Goal: Task Accomplishment & Management: Manage account settings

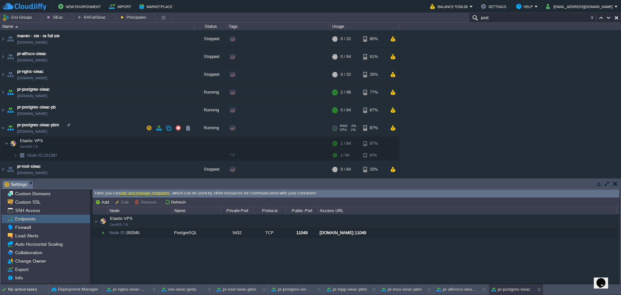
click at [241, 129] on div "Edit" at bounding box center [244, 128] width 13 height 6
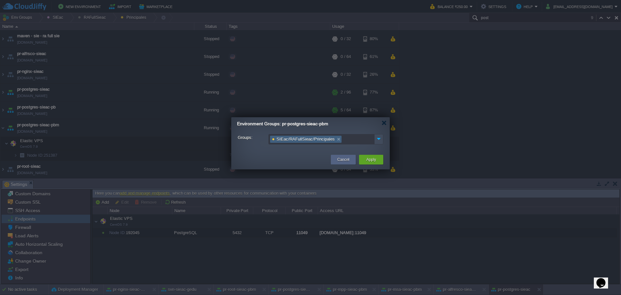
click at [336, 141] on link at bounding box center [339, 139] width 6 height 6
click at [378, 139] on img at bounding box center [379, 138] width 8 height 9
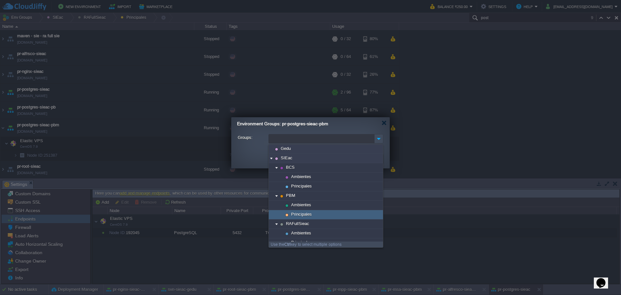
click at [321, 216] on div "Principales" at bounding box center [326, 214] width 114 height 9
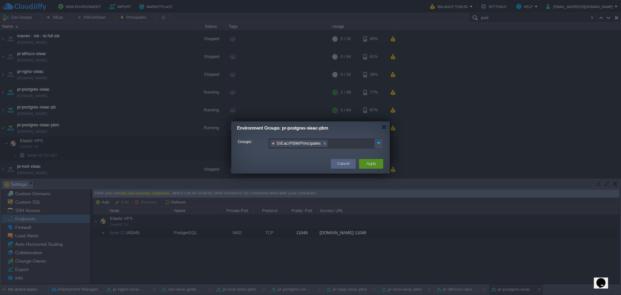
click at [367, 164] on button "Apply" at bounding box center [371, 164] width 10 height 6
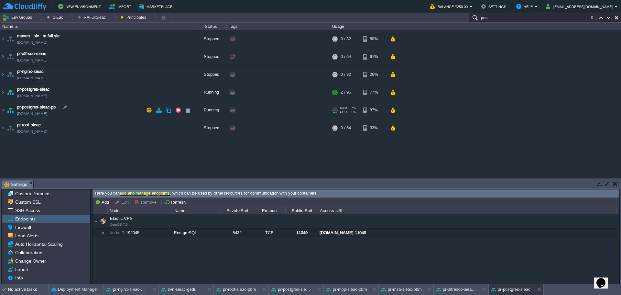
click at [107, 113] on td "pr-postgres-sieac-pb [DOMAIN_NAME]" at bounding box center [97, 110] width 194 height 18
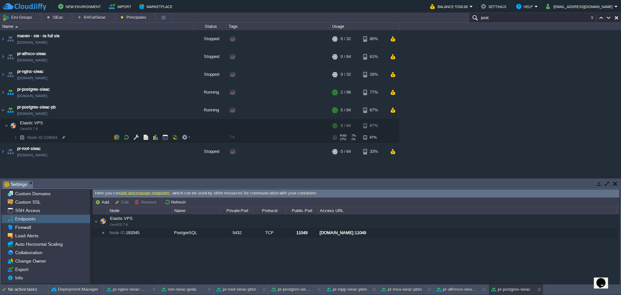
click at [76, 140] on td "Node ID: 218643" at bounding box center [97, 137] width 194 height 10
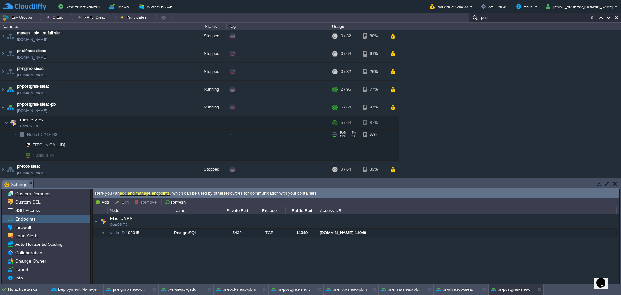
scroll to position [4, 0]
click at [59, 144] on div at bounding box center [59, 144] width 6 height 6
click at [174, 91] on td at bounding box center [178, 89] width 10 height 10
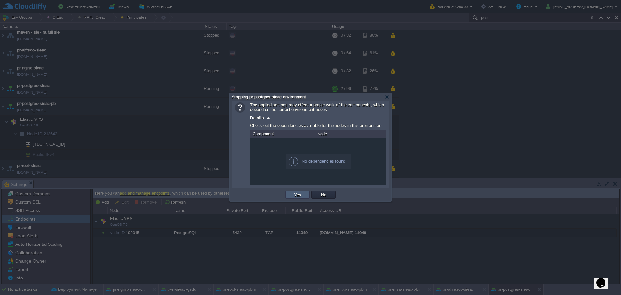
click at [290, 194] on td "Yes" at bounding box center [297, 195] width 24 height 8
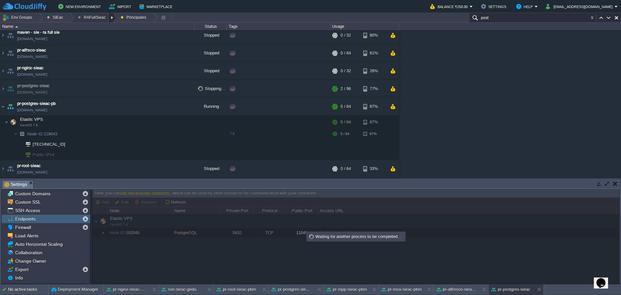
click at [108, 20] on div at bounding box center [112, 17] width 9 height 9
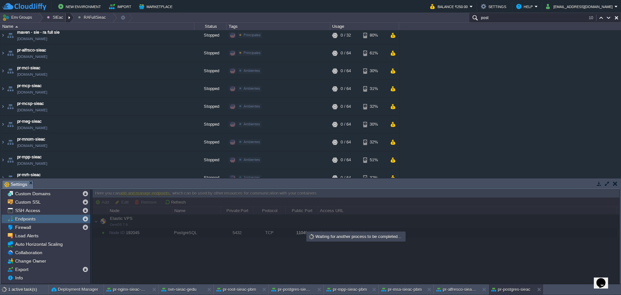
click at [72, 17] on div at bounding box center [70, 17] width 9 height 9
click at [67, 18] on div at bounding box center [70, 17] width 9 height 9
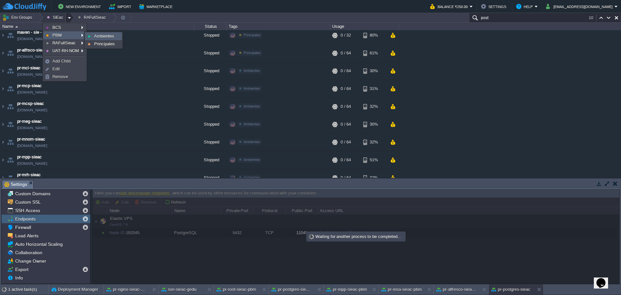
click at [98, 36] on span "Ambientes" at bounding box center [104, 36] width 20 height 5
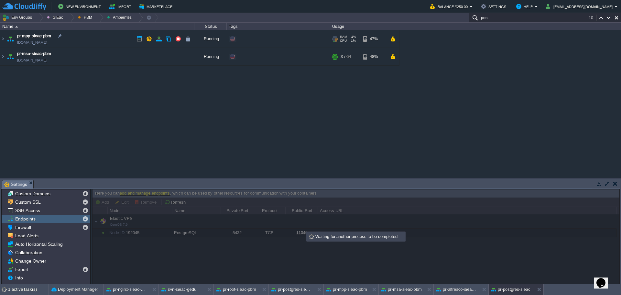
scroll to position [0, 0]
click at [95, 16] on div at bounding box center [99, 17] width 9 height 9
click at [94, 34] on span "Principales" at bounding box center [93, 35] width 21 height 5
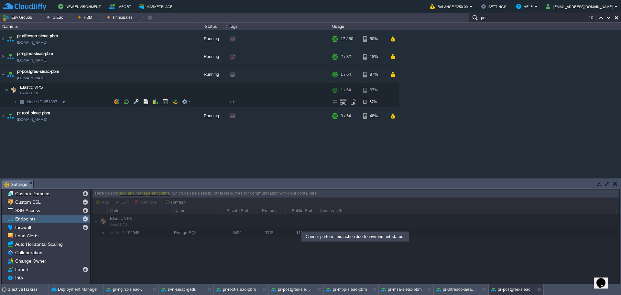
click at [74, 102] on td "Node ID: 251387" at bounding box center [97, 102] width 194 height 10
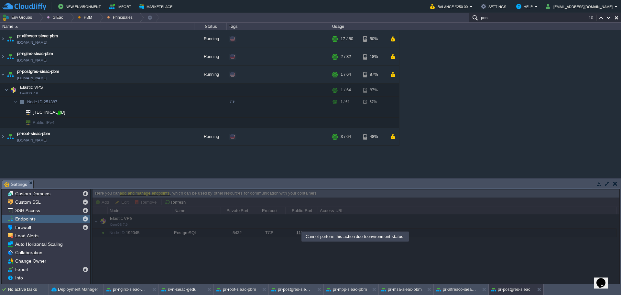
click at [62, 112] on div at bounding box center [60, 112] width 6 height 6
type input "[TECHNICAL_ID]"
click at [59, 112] on div at bounding box center [60, 112] width 6 height 6
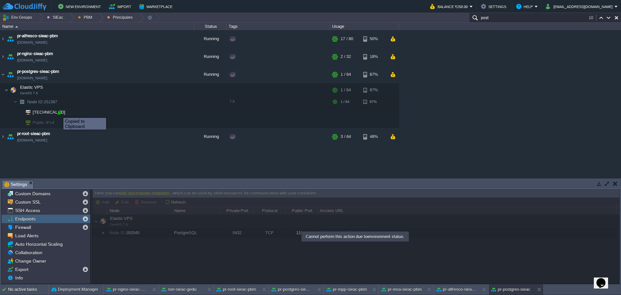
click at [59, 112] on div at bounding box center [60, 112] width 6 height 6
click at [7, 74] on img at bounding box center [10, 74] width 9 height 17
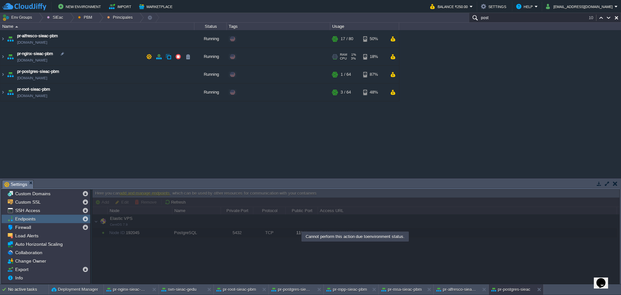
click at [94, 53] on td "pr-nginx-sieac-pbm [DOMAIN_NAME]" at bounding box center [97, 57] width 194 height 18
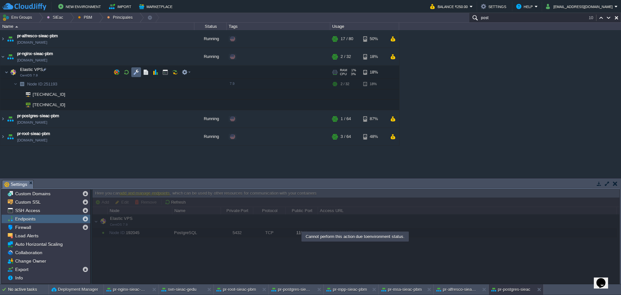
click at [133, 76] on td at bounding box center [136, 72] width 10 height 10
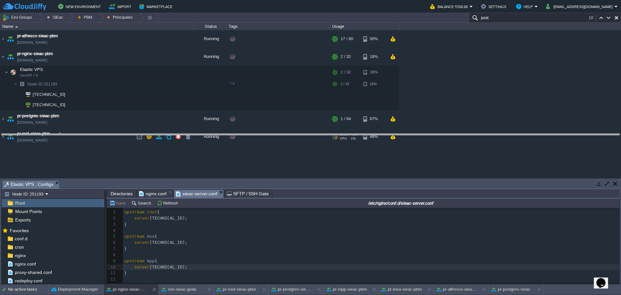
drag, startPoint x: 199, startPoint y: 182, endPoint x: 202, endPoint y: 124, distance: 58.3
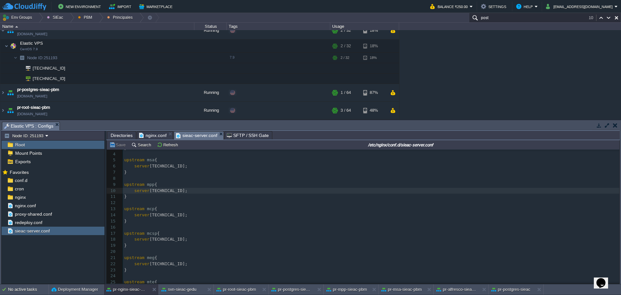
scroll to position [32, 0]
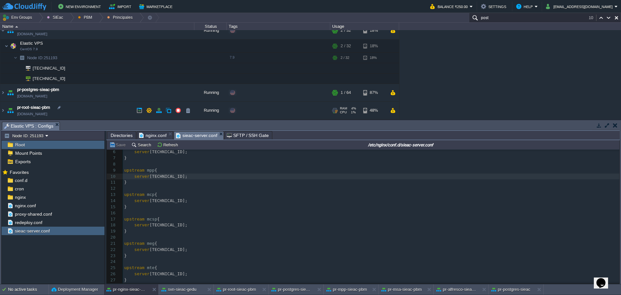
click at [106, 111] on td "pr-root-sieac-pbm [DOMAIN_NAME]" at bounding box center [97, 111] width 194 height 18
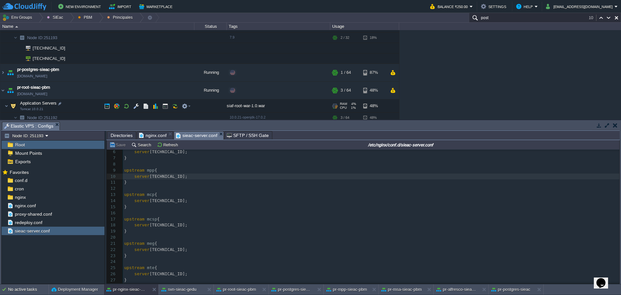
scroll to position [81, 0]
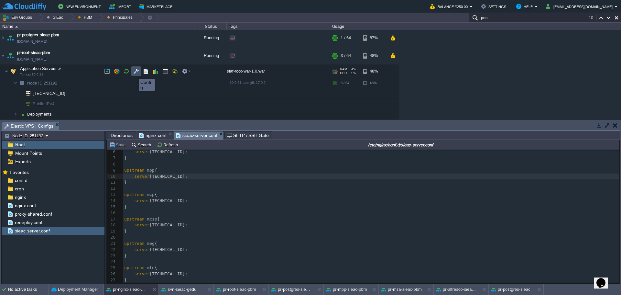
click at [137, 73] on button "button" at bounding box center [136, 71] width 6 height 6
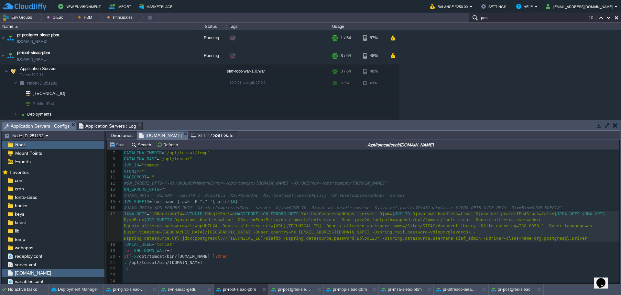
click at [533, 230] on span "-Djava.awt.headless=true -DSystemFontPath=/opt/tomcat/fonts-sieac -Dsun.java2d.…" at bounding box center [361, 228] width 474 height 23
click at [343, 258] on div "1 #!/bin/sh 2 ​ 3 APP_ENV = "/opt/tomcat/conf/[DOMAIN_NAME]" 4 JAVA_HOME = "/us…" at bounding box center [371, 198] width 497 height 171
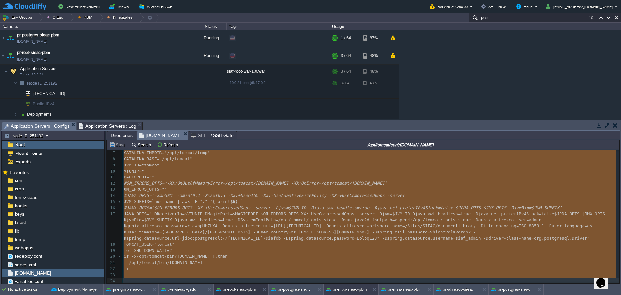
type textarea "#!/bin/sh APP_ENV="/opt/tomcat/conf/[DOMAIN_NAME]" JAVA_HOME="/usr/java/latest"…"
click at [342, 292] on button "pr-mpp-sieac-pbm" at bounding box center [347, 289] width 40 height 6
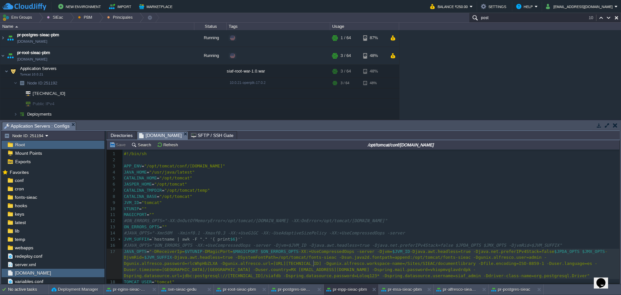
click at [313, 255] on span "-Djava.awt.headless=true -DSystemFontPath=/opt/tomcat/fonts-sieac -Dsun.java2d.…" at bounding box center [361, 266] width 474 height 23
type textarea "-"
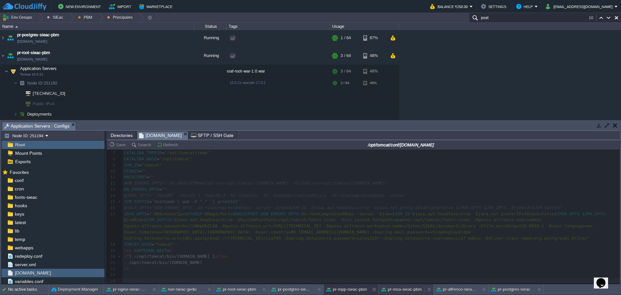
click at [408, 293] on div "pr-msa-sieac-pbm" at bounding box center [402, 289] width 46 height 10
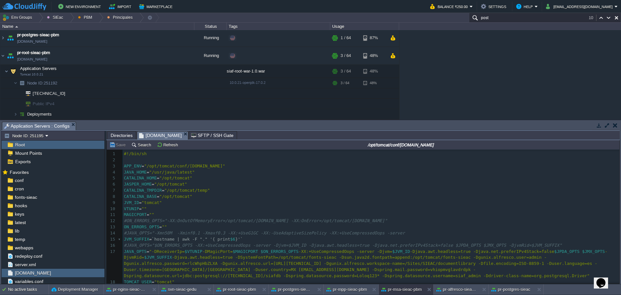
click at [388, 240] on div "xxxxxxxxxx 1 #!/bin/sh 2 ​ 3 APP_ENV = "/opt/tomcat/conf/[DOMAIN_NAME]" 4 JAVA_…" at bounding box center [371, 236] width 497 height 171
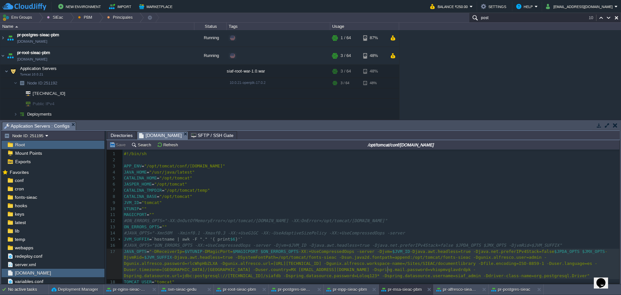
type textarea "-"
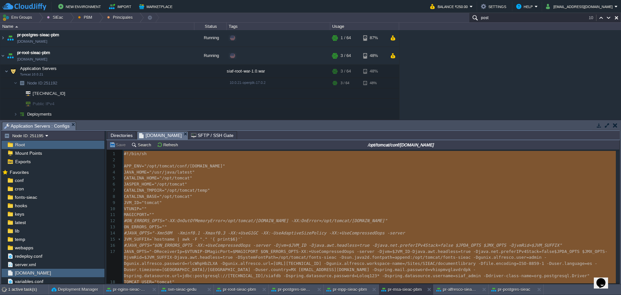
paste textarea
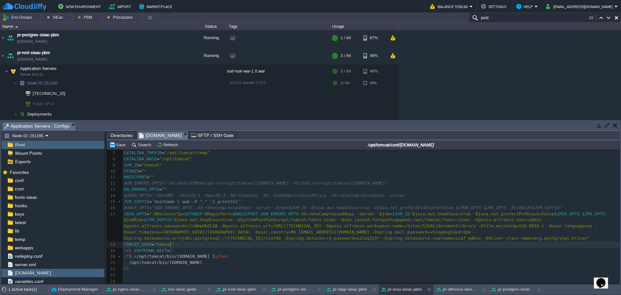
click at [388, 241] on pre "TOMCAT_USER = "tomcat"" at bounding box center [371, 244] width 497 height 6
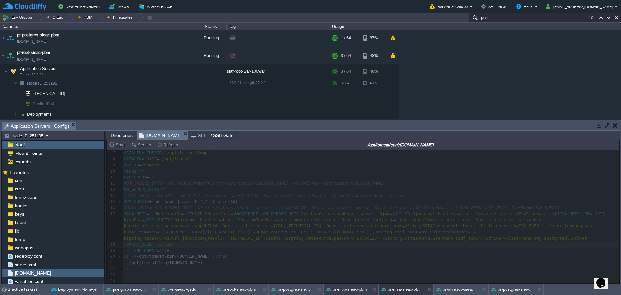
click at [346, 292] on button "pr-mpp-sieac-pbm" at bounding box center [347, 289] width 40 height 6
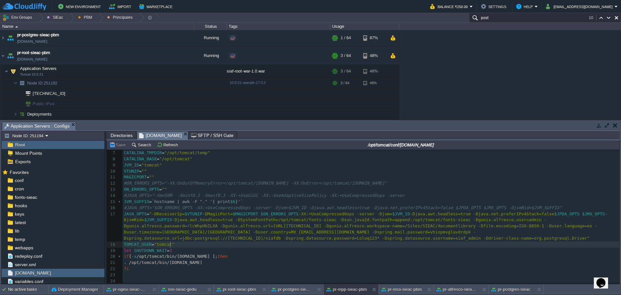
click at [312, 244] on pre "TOMCAT_USER = "tomcat"" at bounding box center [371, 244] width 497 height 6
type textarea "-"
click at [242, 292] on button "pr-root-sieac-pbm" at bounding box center [236, 289] width 40 height 6
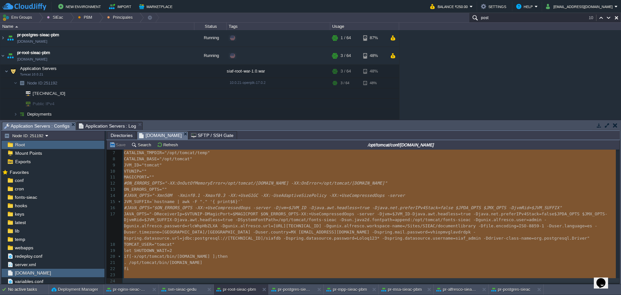
type textarea "-"
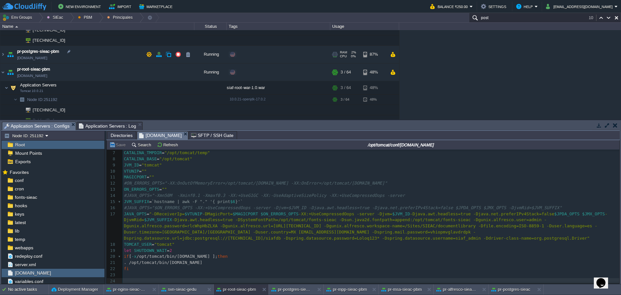
scroll to position [49, 0]
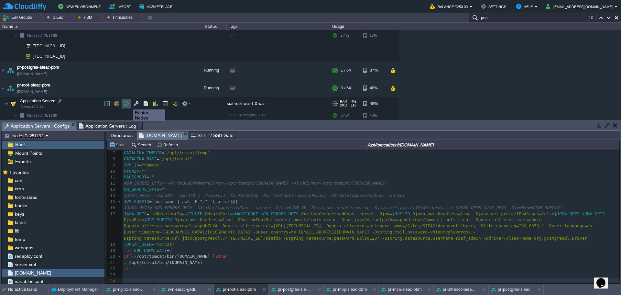
click at [128, 104] on button "button" at bounding box center [127, 104] width 6 height 6
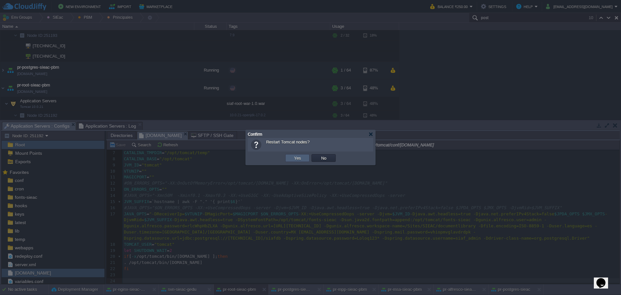
click at [296, 157] on button "Yes" at bounding box center [297, 158] width 11 height 6
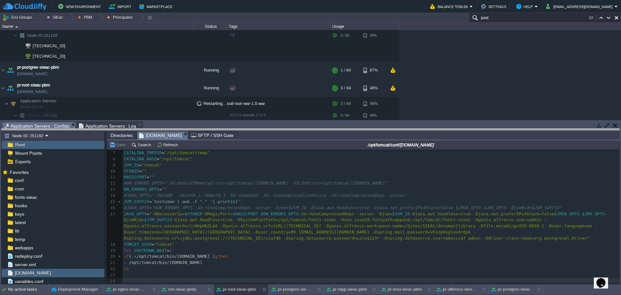
drag, startPoint x: 256, startPoint y: 124, endPoint x: 267, endPoint y: 178, distance: 55.4
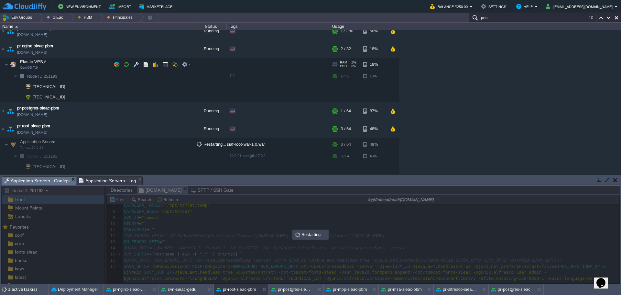
scroll to position [0, 0]
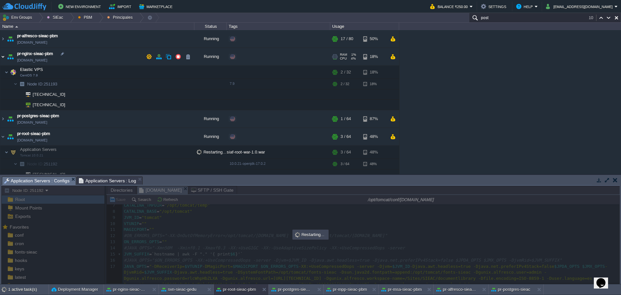
click at [4, 56] on img at bounding box center [2, 56] width 5 height 17
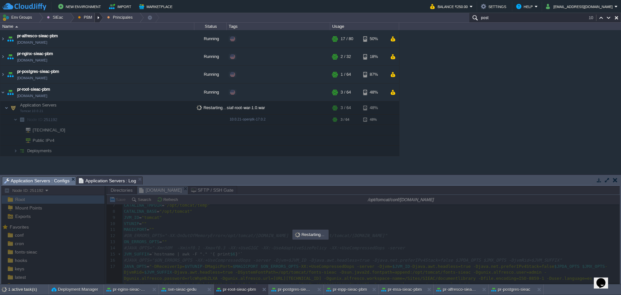
click at [96, 21] on div at bounding box center [99, 17] width 9 height 9
click at [96, 28] on span "Ambientes" at bounding box center [93, 27] width 20 height 5
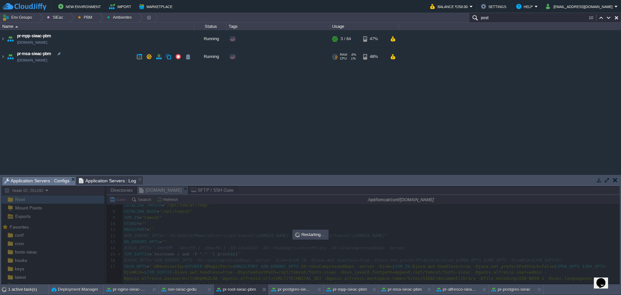
click at [116, 57] on td "pr-msa-sieac-pbm [DOMAIN_NAME]" at bounding box center [97, 57] width 194 height 18
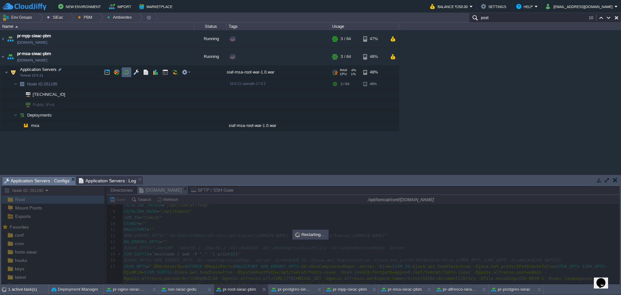
click at [126, 72] on button "button" at bounding box center [127, 72] width 6 height 6
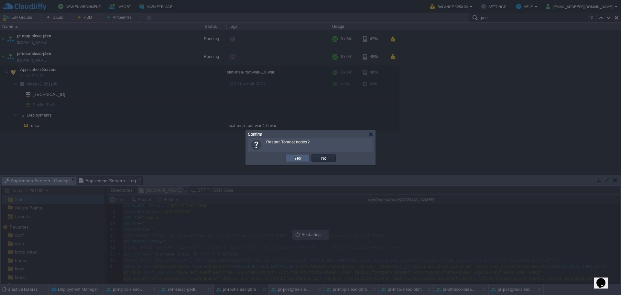
click at [301, 158] on button "Yes" at bounding box center [297, 158] width 11 height 6
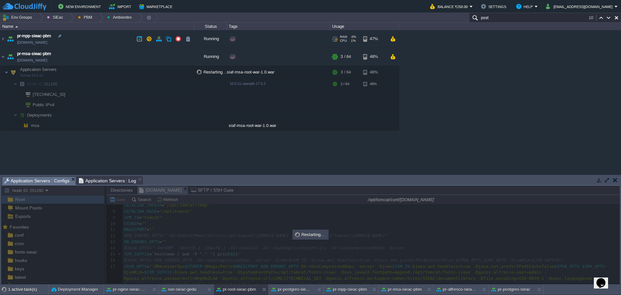
click at [113, 35] on td "pr-mpp-sieac-pbm [DOMAIN_NAME]" at bounding box center [97, 39] width 194 height 18
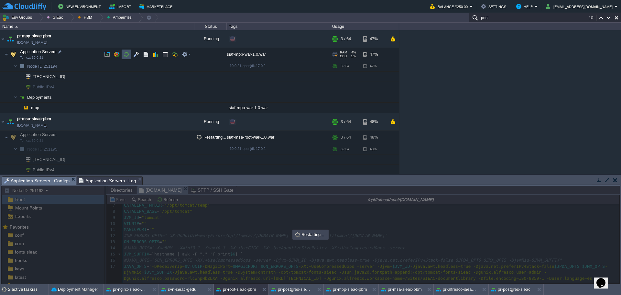
click at [127, 53] on button "button" at bounding box center [127, 54] width 6 height 6
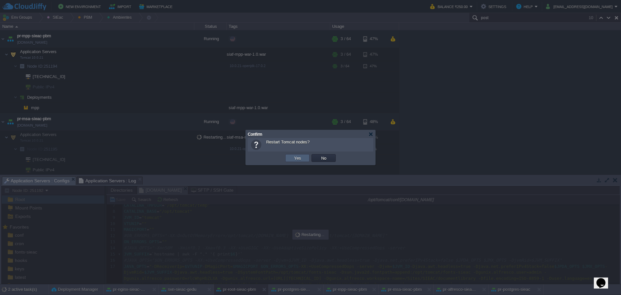
click at [290, 157] on td "Yes" at bounding box center [297, 158] width 24 height 8
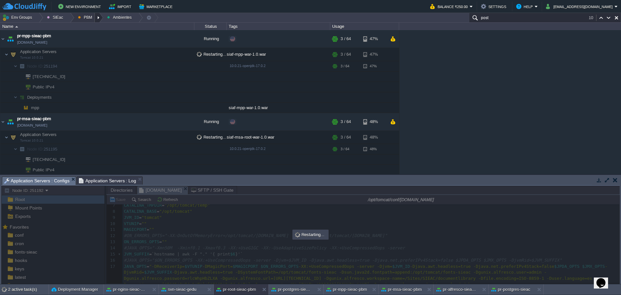
click at [95, 16] on div at bounding box center [99, 17] width 9 height 9
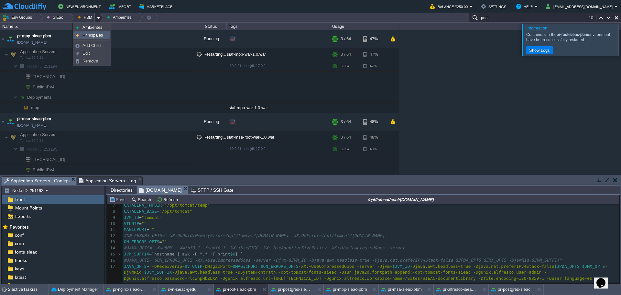
click at [100, 32] on link "Principales" at bounding box center [92, 35] width 36 height 7
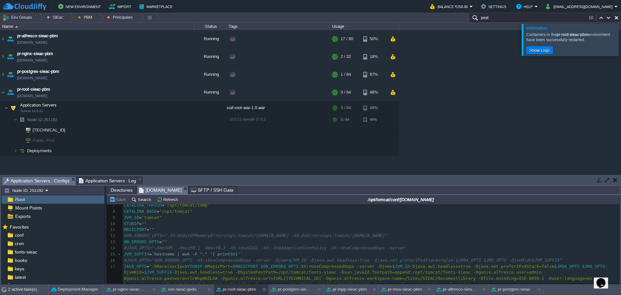
click at [621, 48] on div at bounding box center [629, 40] width 0 height 32
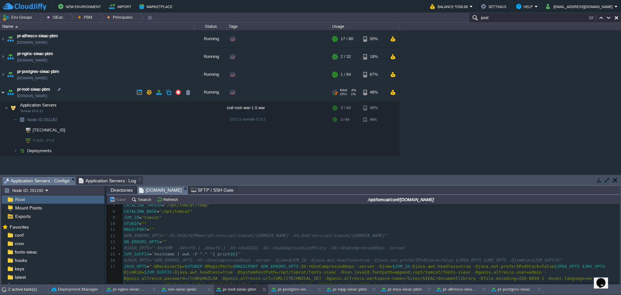
click at [3, 94] on img at bounding box center [2, 91] width 5 height 17
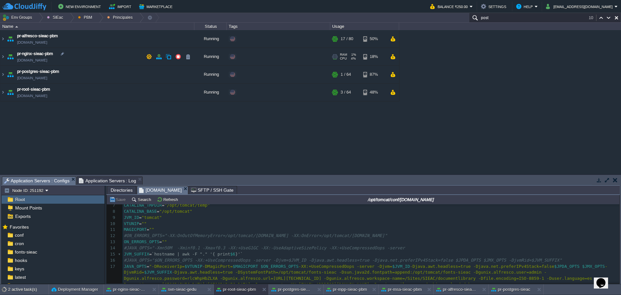
click at [100, 55] on td "pr-nginx-sieac-pbm [DOMAIN_NAME]" at bounding box center [97, 57] width 194 height 18
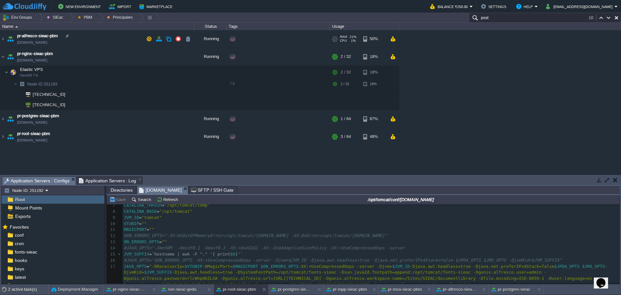
click at [97, 40] on td "pr-alfresco-sieac-pbm [DOMAIN_NAME]" at bounding box center [97, 39] width 194 height 18
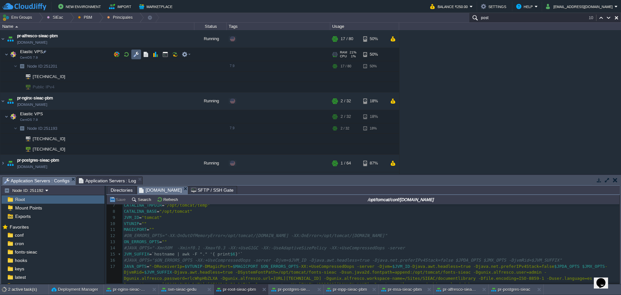
click at [137, 56] on button "button" at bounding box center [136, 54] width 6 height 6
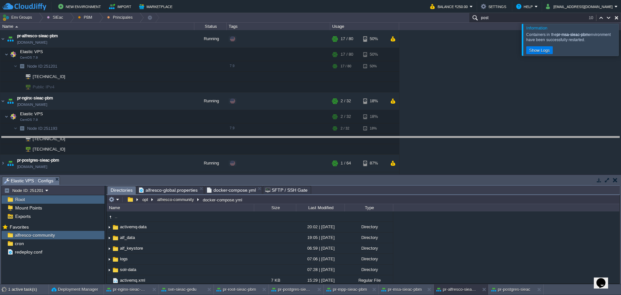
drag, startPoint x: 257, startPoint y: 179, endPoint x: 250, endPoint y: 104, distance: 75.8
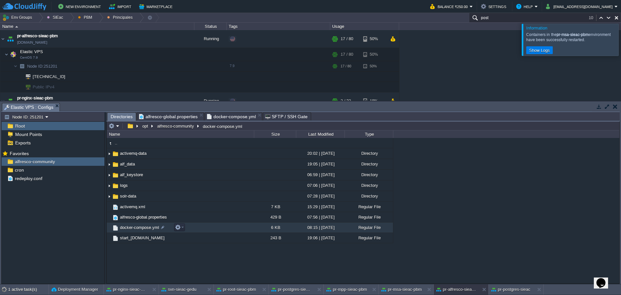
click at [149, 230] on span "docker-compose.yml" at bounding box center [139, 228] width 41 height 6
click at [149, 229] on span "docker-compose.yml" at bounding box center [139, 228] width 41 height 6
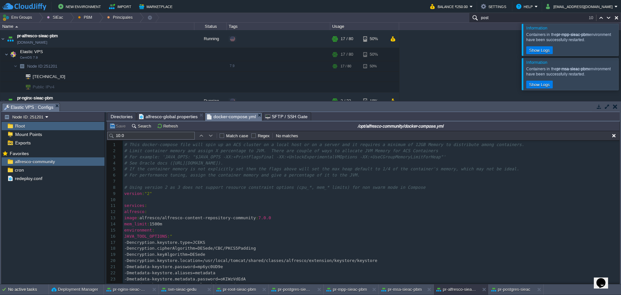
type textarea "4:"
type textarea "[TECHNICAL_ID]"
drag, startPoint x: 250, startPoint y: 163, endPoint x: 224, endPoint y: 164, distance: 25.6
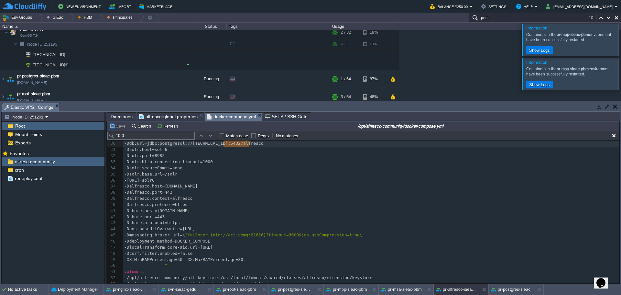
scroll to position [89, 0]
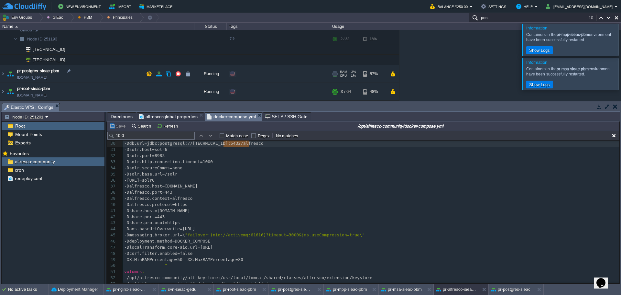
click at [105, 75] on td "pr-postgres-sieac-pbm [DOMAIN_NAME]" at bounding box center [97, 74] width 194 height 18
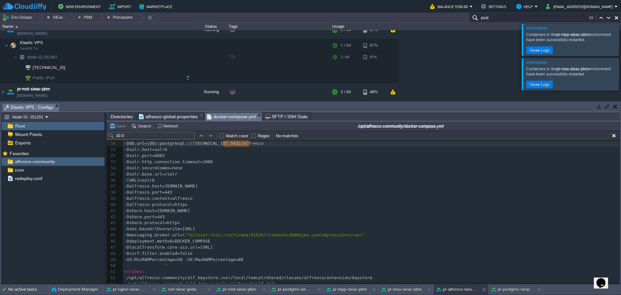
scroll to position [134, 0]
click at [58, 67] on div at bounding box center [60, 67] width 6 height 6
click at [318, 185] on pre "-Dalfresco.host=[DOMAIN_NAME]" at bounding box center [371, 186] width 497 height 6
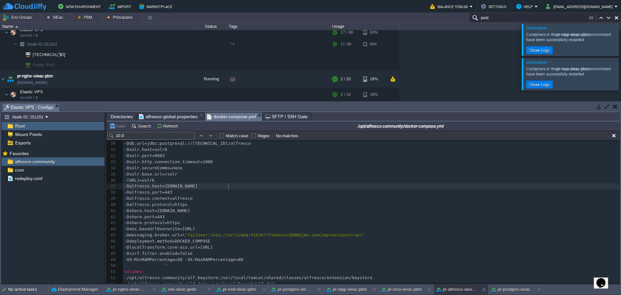
scroll to position [0, 0]
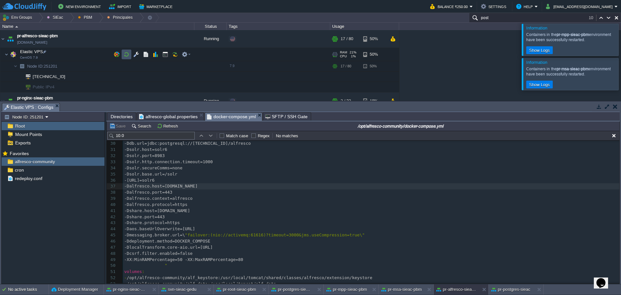
click at [128, 54] on button "button" at bounding box center [127, 54] width 6 height 6
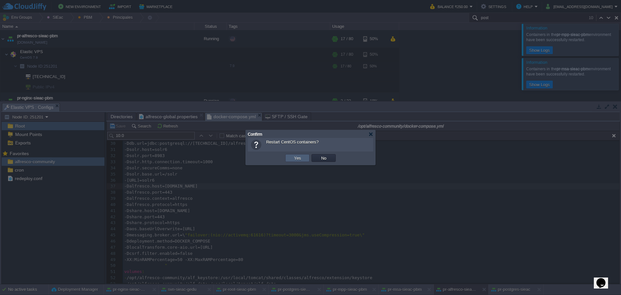
click at [290, 155] on td "Yes" at bounding box center [297, 158] width 24 height 8
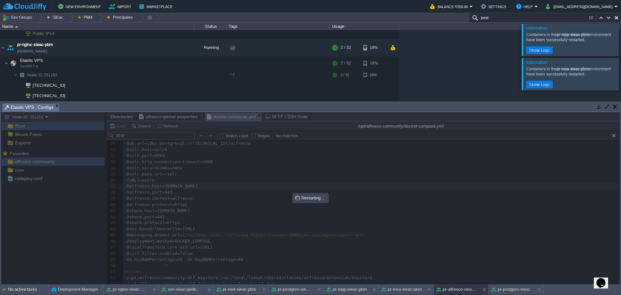
scroll to position [19, 0]
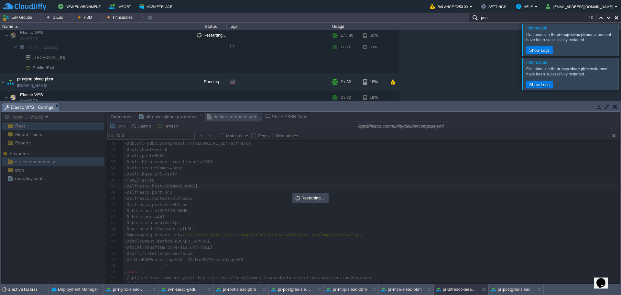
click at [621, 75] on div at bounding box center [629, 74] width 0 height 32
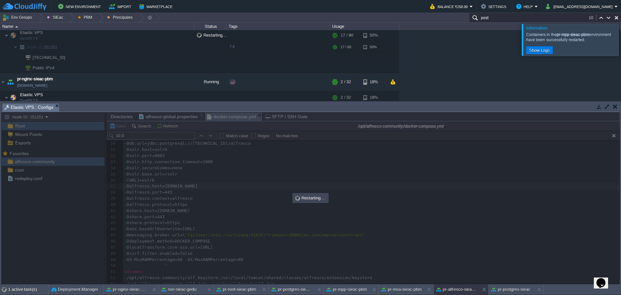
click at [621, 44] on div at bounding box center [629, 40] width 0 height 32
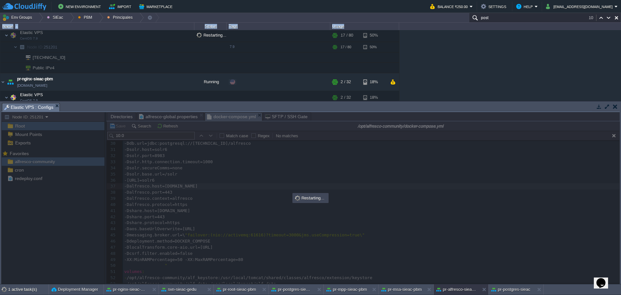
drag, startPoint x: 619, startPoint y: 45, endPoint x: 621, endPoint y: 26, distance: 19.2
click at [621, 26] on div "Name Status Tags Usage maven - sie - [GEOGRAPHIC_DATA][US_STATE] [DOMAIN_NAME] …" at bounding box center [310, 62] width 621 height 78
drag, startPoint x: 431, startPoint y: 209, endPoint x: 426, endPoint y: 190, distance: 19.7
click at [432, 208] on div at bounding box center [310, 198] width 619 height 172
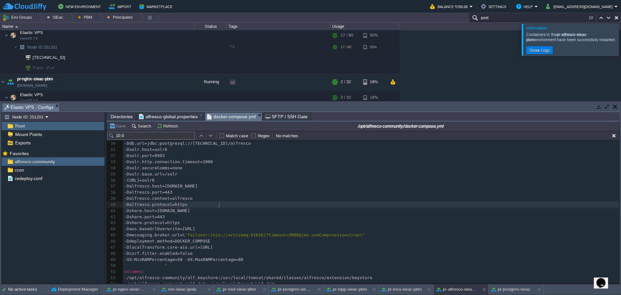
click at [307, 204] on pre "-Dalfresco.protocol=https" at bounding box center [371, 205] width 497 height 6
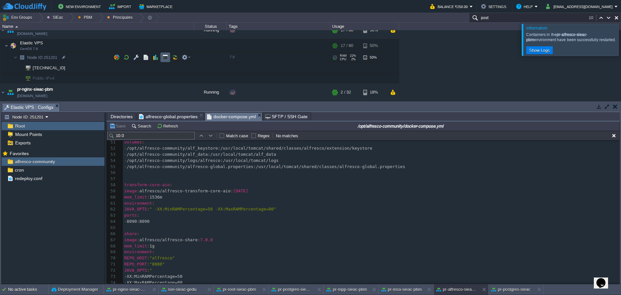
scroll to position [0, 0]
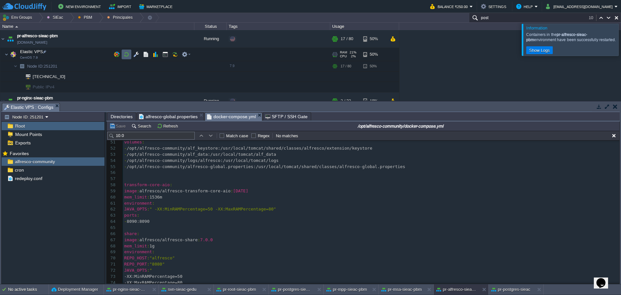
click at [128, 56] on button "button" at bounding box center [127, 54] width 6 height 6
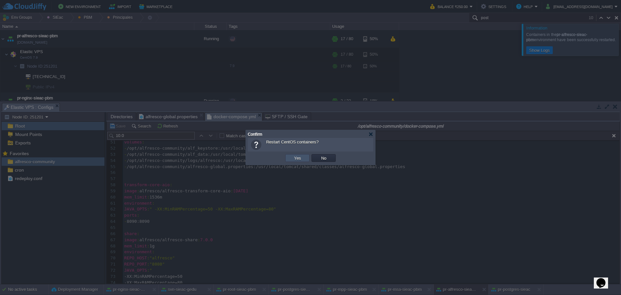
click at [293, 160] on button "Yes" at bounding box center [297, 158] width 11 height 6
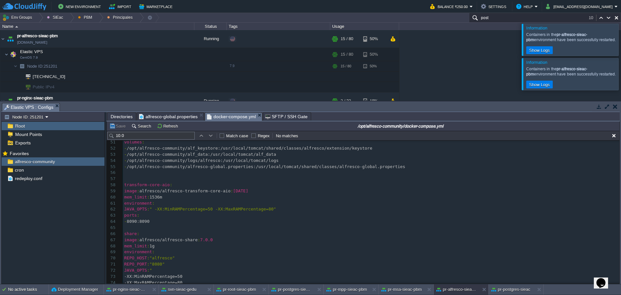
click at [621, 42] on div at bounding box center [629, 40] width 0 height 32
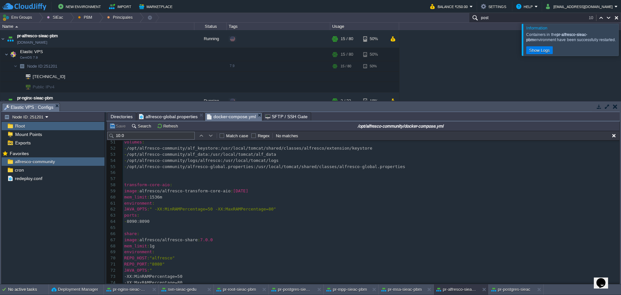
click at [621, 44] on div at bounding box center [629, 40] width 0 height 32
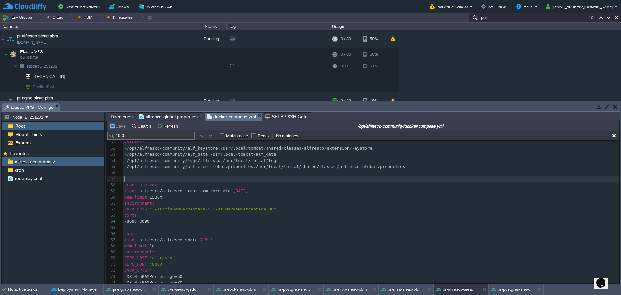
click at [284, 179] on pre "​" at bounding box center [371, 179] width 497 height 6
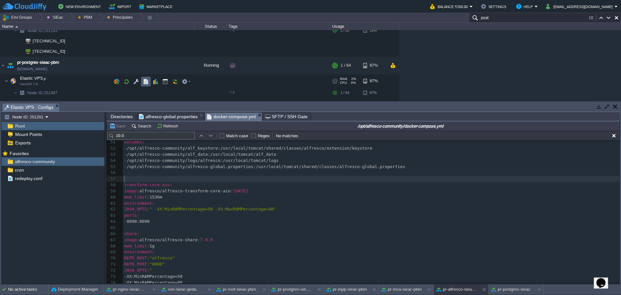
scroll to position [134, 0]
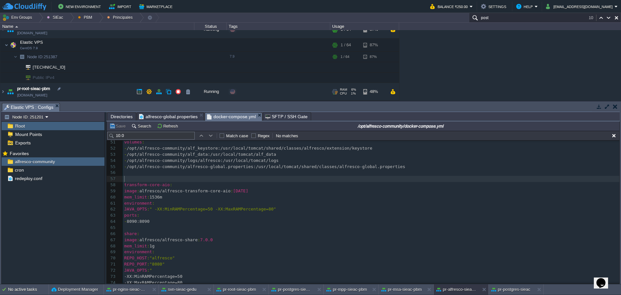
click at [94, 91] on td "pr-root-sieac-pbm [DOMAIN_NAME]" at bounding box center [97, 92] width 194 height 18
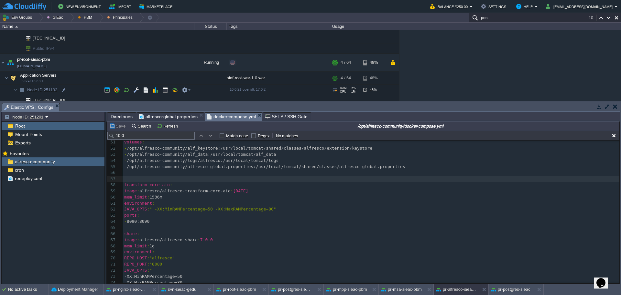
scroll to position [188, 0]
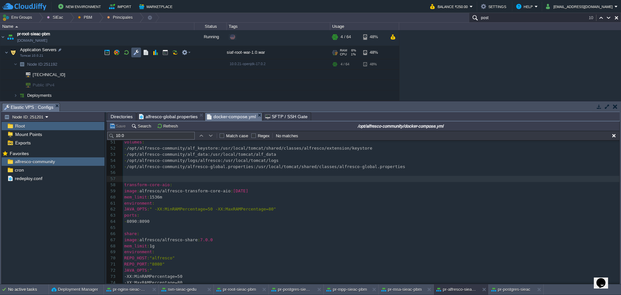
click at [135, 55] on button "button" at bounding box center [136, 53] width 6 height 6
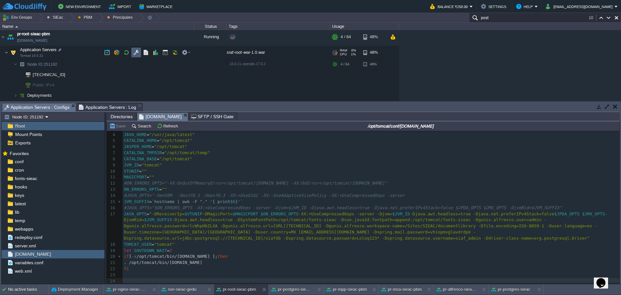
scroll to position [21, 0]
click at [103, 107] on span "Application Servers : Log" at bounding box center [108, 107] width 58 height 8
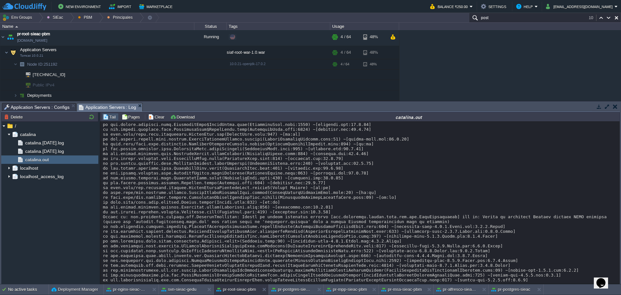
scroll to position [7793, 0]
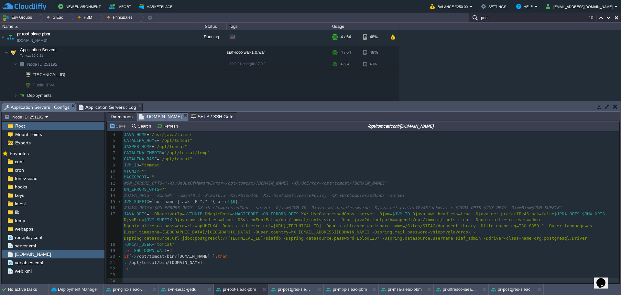
click at [46, 109] on span "Application Servers : Configs" at bounding box center [36, 107] width 65 height 8
click at [433, 194] on pre "#JAVA_OPTS="-Xmn50M -Xminf0.1 -Xmaxf0.3 -XX:+UseG1GC -XX:-UseAdaptiveSizePolicy…" at bounding box center [371, 196] width 497 height 6
click at [484, 241] on pre "TOMCAT_USER = "tomcat"" at bounding box center [371, 244] width 497 height 6
type textarea "-"
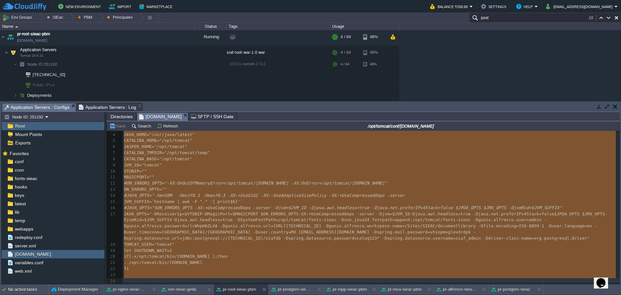
scroll to position [1, 0]
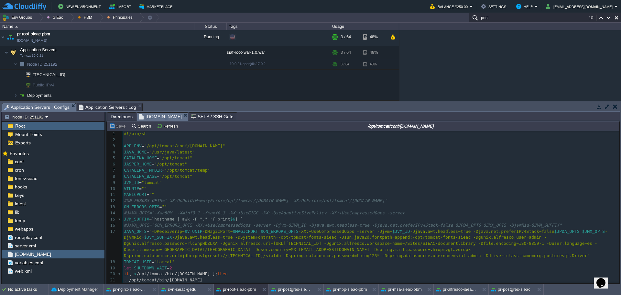
type textarea "CATALINA_TMPDIR="/opt/tomcat/temp""
click at [319, 187] on pre "VTUNIP = """ at bounding box center [371, 189] width 497 height 6
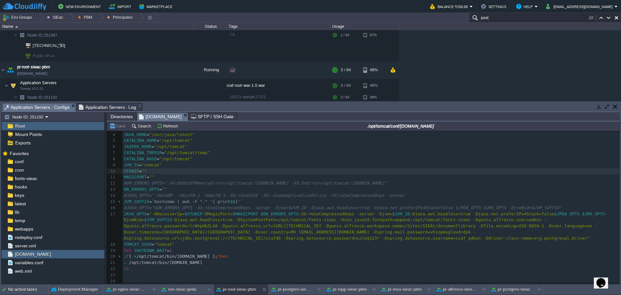
scroll to position [156, 0]
click at [128, 86] on button "button" at bounding box center [127, 85] width 6 height 6
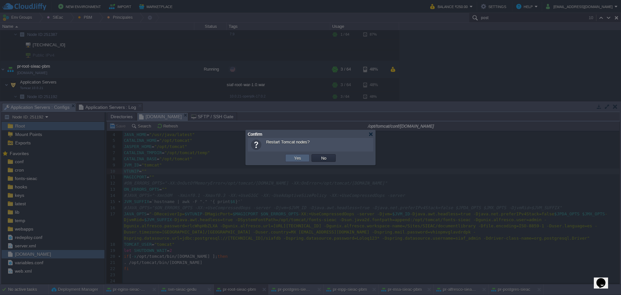
click at [294, 157] on button "Yes" at bounding box center [297, 158] width 11 height 6
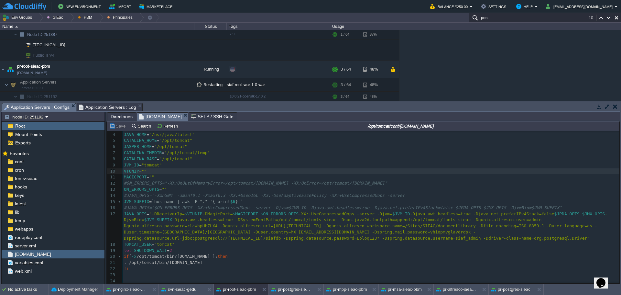
click at [112, 108] on span "Application Servers : Log" at bounding box center [108, 107] width 58 height 8
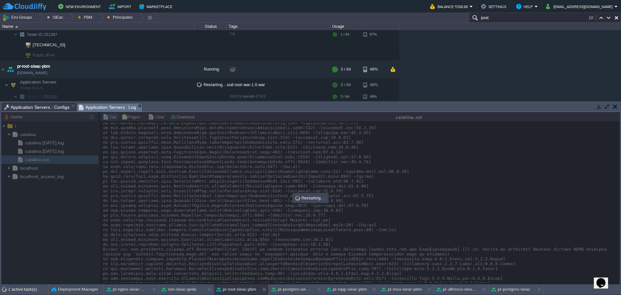
click at [211, 178] on div at bounding box center [310, 198] width 619 height 172
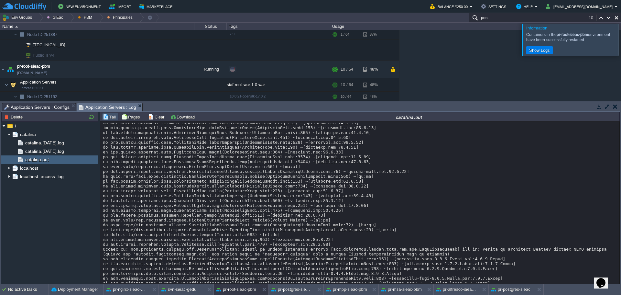
click at [621, 42] on div at bounding box center [629, 40] width 0 height 32
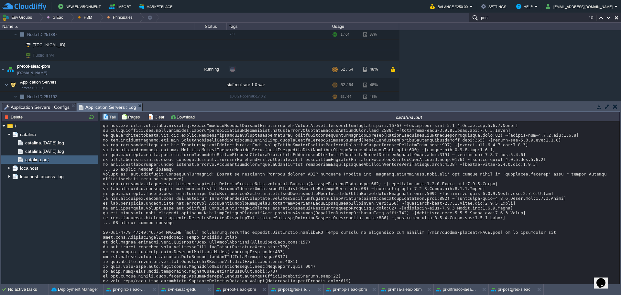
scroll to position [10212, 0]
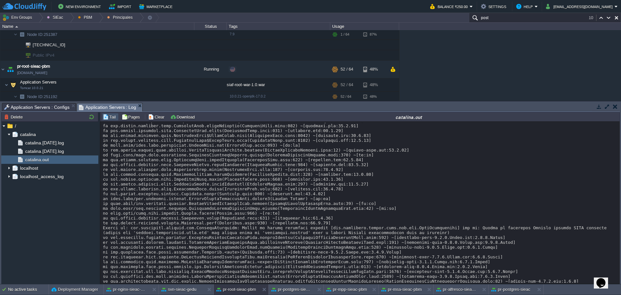
scroll to position [9985, 0]
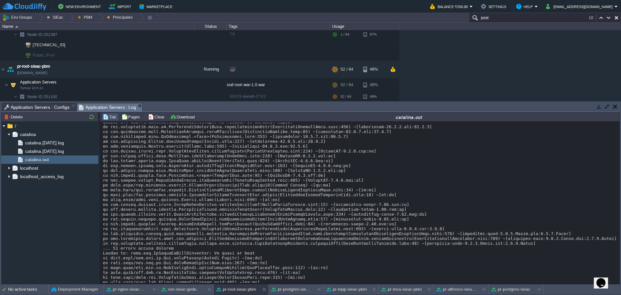
scroll to position [9532, 0]
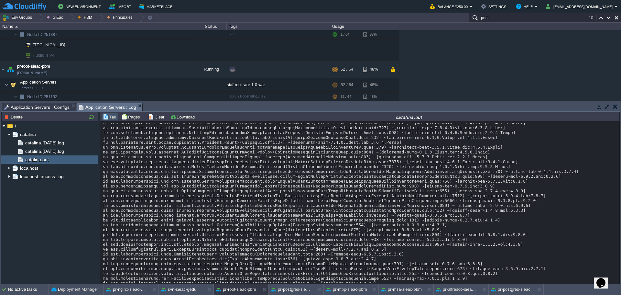
scroll to position [9273, 0]
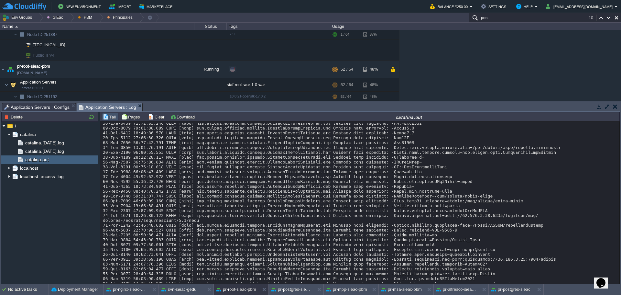
scroll to position [8755, 0]
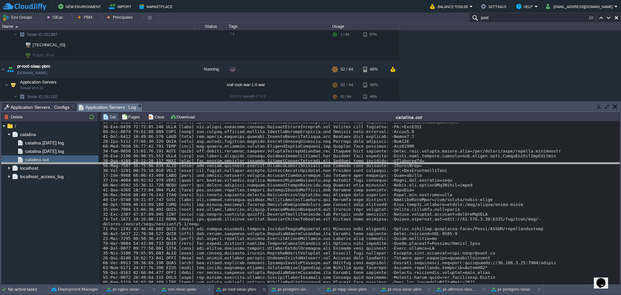
drag, startPoint x: 200, startPoint y: 104, endPoint x: 201, endPoint y: 163, distance: 59.5
click at [201, 163] on body "New Environment Import Marketplace Bonus ₹0.00 Upgrade Account Balance ₹250.00 …" at bounding box center [310, 147] width 621 height 295
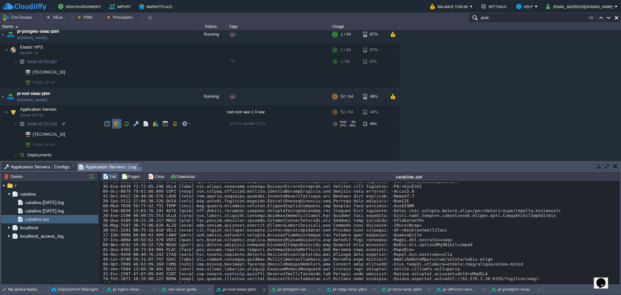
scroll to position [64, 0]
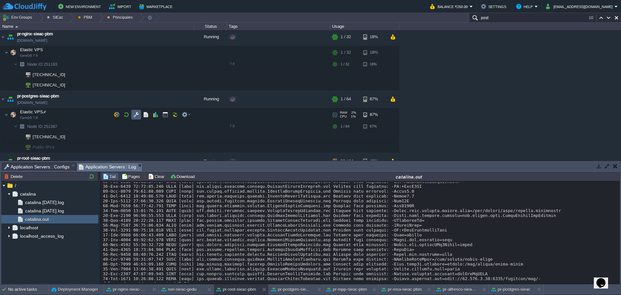
click at [137, 113] on button "button" at bounding box center [136, 115] width 6 height 6
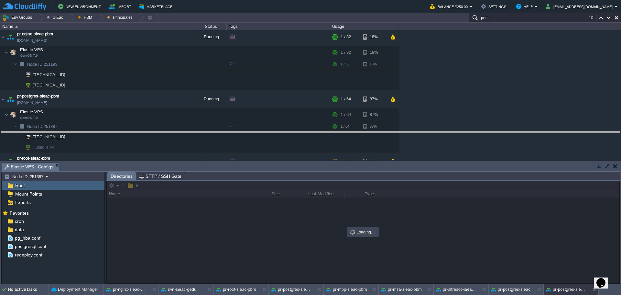
drag, startPoint x: 296, startPoint y: 169, endPoint x: 289, endPoint y: 138, distance: 31.3
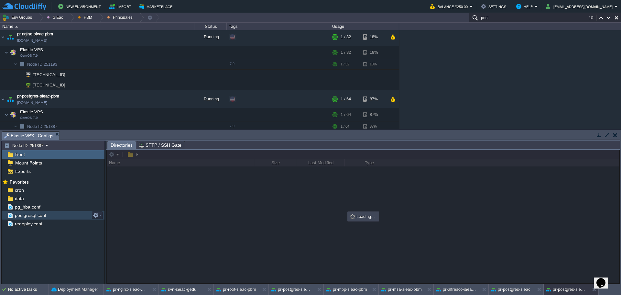
click at [31, 210] on div "pg_hba.conf" at bounding box center [53, 207] width 103 height 8
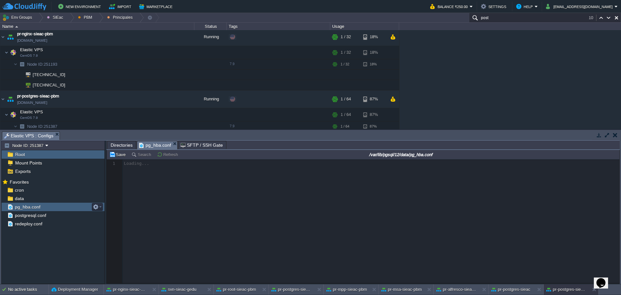
click at [31, 210] on div "pg_hba.conf" at bounding box center [53, 207] width 103 height 8
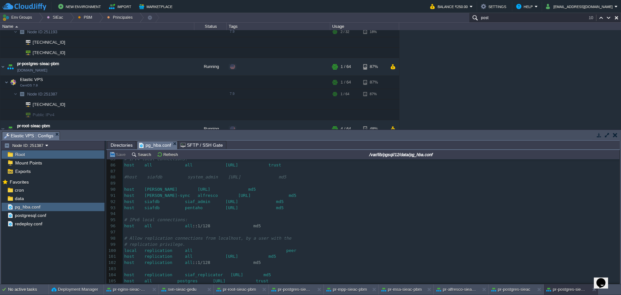
scroll to position [519, 0]
click at [44, 219] on div "postgresql.conf" at bounding box center [53, 215] width 103 height 8
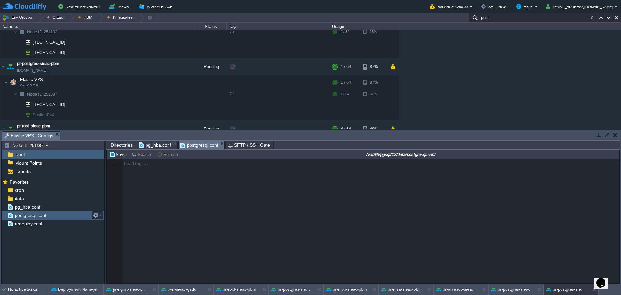
click at [44, 219] on div "postgresql.conf" at bounding box center [53, 215] width 103 height 8
click at [161, 67] on button "button" at bounding box center [159, 67] width 6 height 6
click at [150, 65] on button "button" at bounding box center [149, 67] width 6 height 6
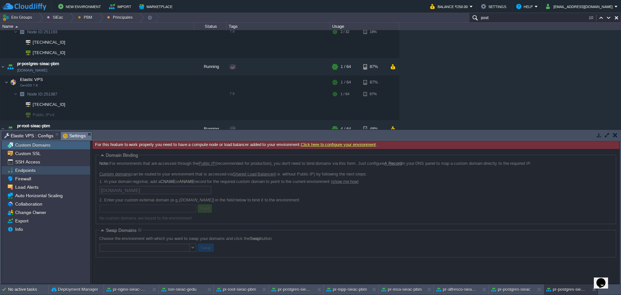
click at [39, 167] on div "Endpoints" at bounding box center [46, 170] width 89 height 8
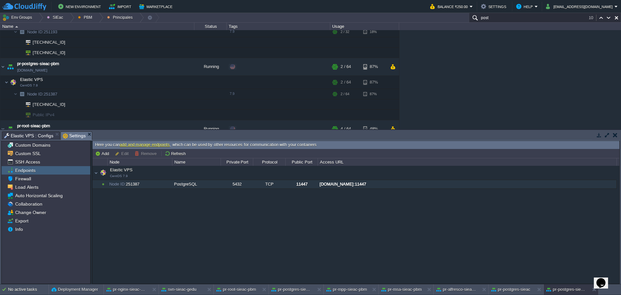
click at [405, 186] on div "[DOMAIN_NAME]:11447" at bounding box center [467, 184] width 298 height 8
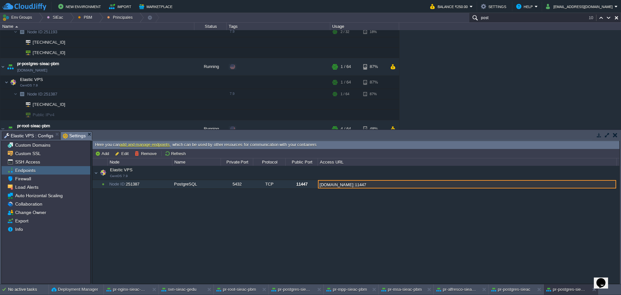
drag, startPoint x: 424, startPoint y: 186, endPoint x: 319, endPoint y: 188, distance: 104.9
click at [319, 188] on input "[DOMAIN_NAME]:11447" at bounding box center [467, 184] width 298 height 8
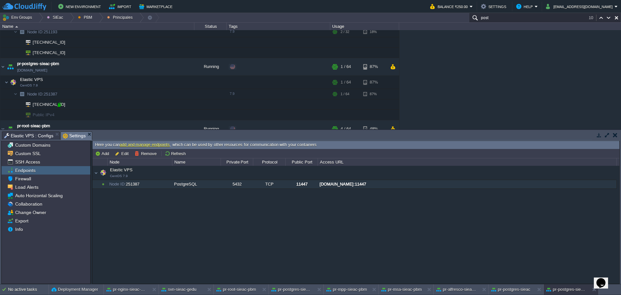
click at [60, 105] on div at bounding box center [60, 105] width 6 height 6
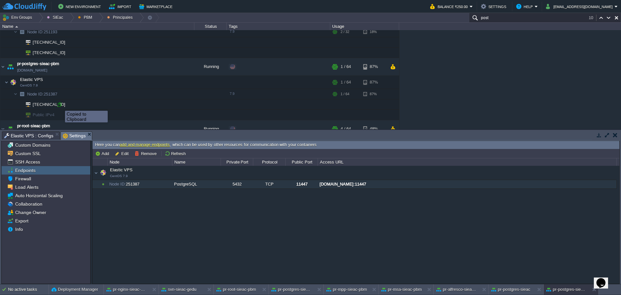
click at [60, 105] on div at bounding box center [60, 105] width 6 height 6
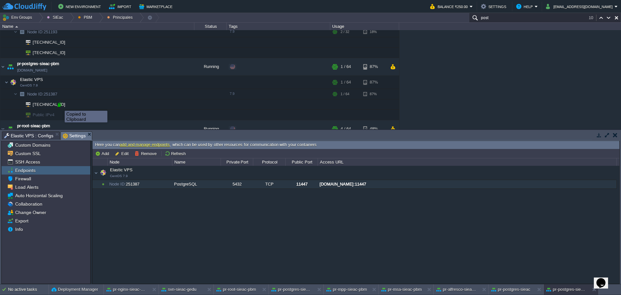
click at [60, 105] on div at bounding box center [60, 105] width 6 height 6
click at [235, 290] on button "pr-root-sieac-pbm" at bounding box center [236, 289] width 40 height 6
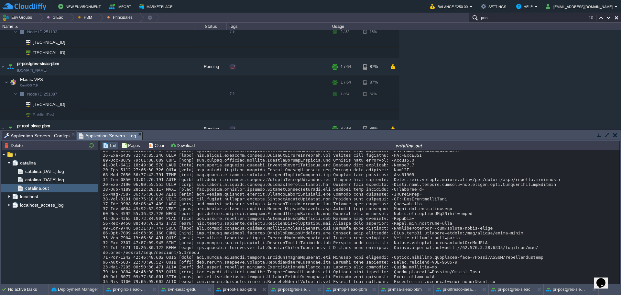
click at [41, 138] on span "Application Servers : Configs" at bounding box center [36, 136] width 65 height 8
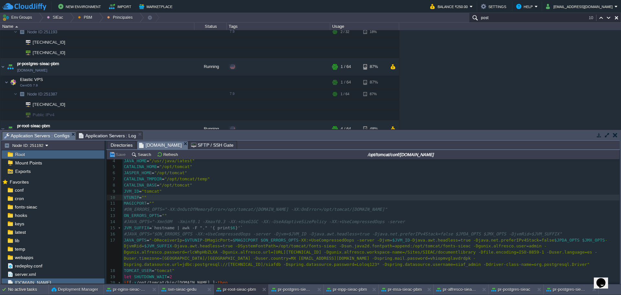
scroll to position [50, 0]
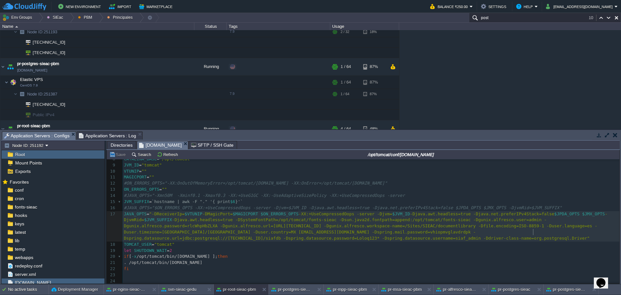
click at [534, 232] on span "-Djava.awt.headless=true -DSystemFontPath=/opt/tomcat/fonts-sieac -Dsun.java2d.…" at bounding box center [361, 228] width 474 height 23
click at [112, 155] on button "Save" at bounding box center [118, 154] width 18 height 6
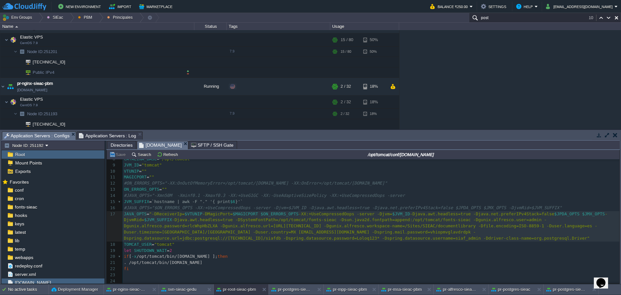
scroll to position [0, 0]
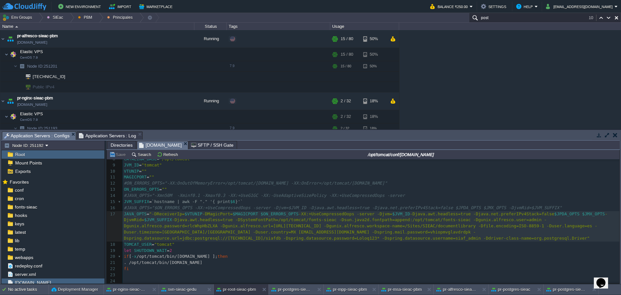
click at [311, 248] on pre "let SHUTDOWN_WAIT = 2" at bounding box center [371, 251] width 497 height 6
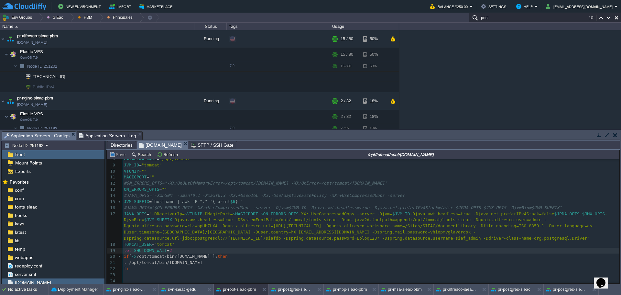
click at [294, 237] on span "-Djava.awt.headless=true -DSystemFontPath=/opt/tomcat/fonts-sieac -Dsun.java2d.…" at bounding box center [361, 228] width 474 height 23
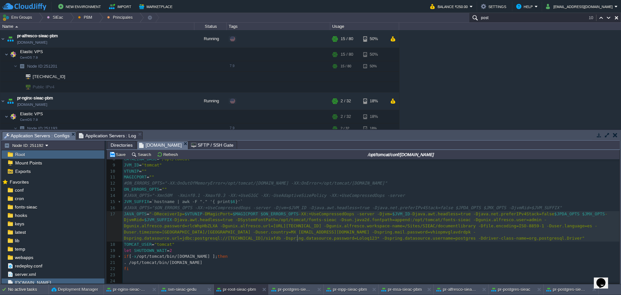
scroll to position [2, 19]
type textarea "postgres"
click at [173, 291] on button "svn-sieac-gedu" at bounding box center [178, 289] width 35 height 6
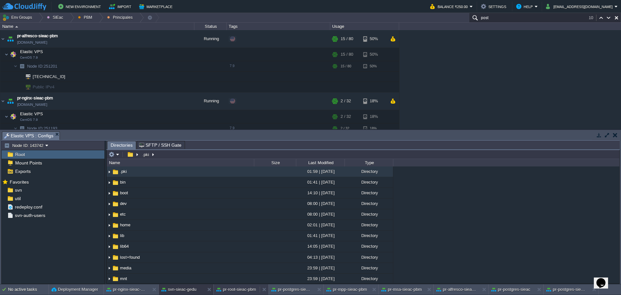
click at [221, 293] on div "pr-root-sieac-pbm" at bounding box center [237, 289] width 46 height 10
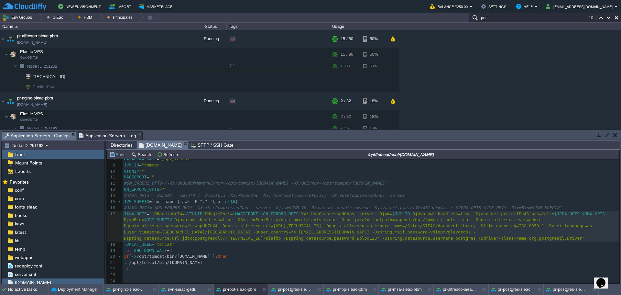
click at [191, 213] on div "xxxxxxxxxx 1 #!/bin/sh 2 ​ 3 APP_ENV = "/opt/tomcat/conf/[DOMAIN_NAME]" 4 JAVA_…" at bounding box center [371, 198] width 497 height 171
click at [208, 203] on pre "JVM_SUFFIX = `hostname | awk -F "." '{ print $6 }'`" at bounding box center [371, 202] width 497 height 6
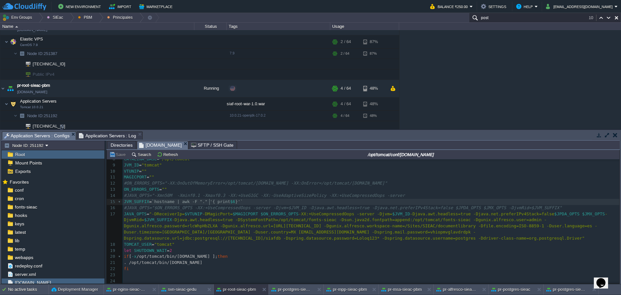
scroll to position [160, 0]
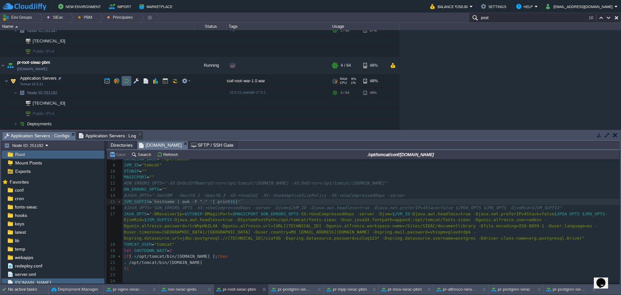
click at [122, 77] on td at bounding box center [127, 81] width 10 height 10
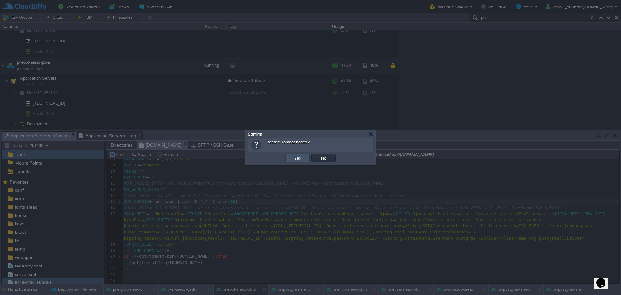
click at [293, 158] on button "Yes" at bounding box center [297, 158] width 11 height 6
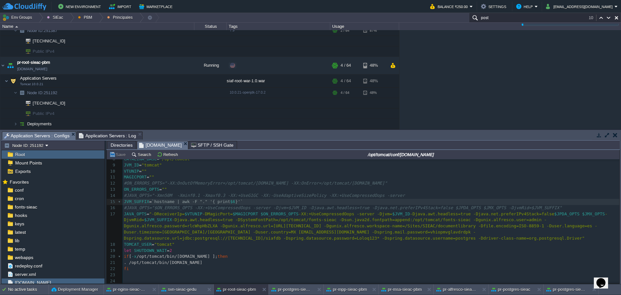
click at [117, 136] on span "Application Servers : Log" at bounding box center [108, 136] width 58 height 8
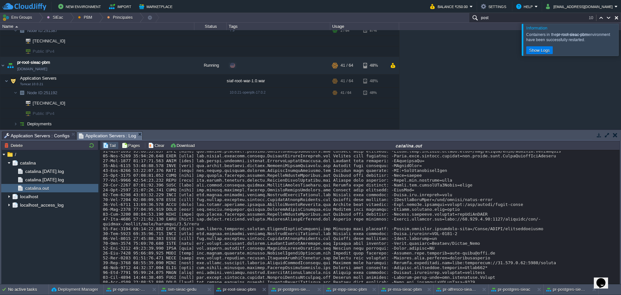
scroll to position [10454, 0]
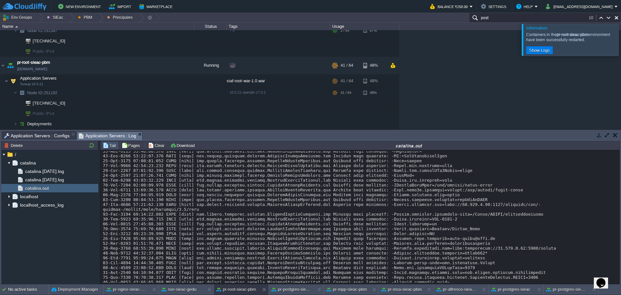
click at [44, 137] on span "Application Servers : Configs" at bounding box center [36, 136] width 65 height 8
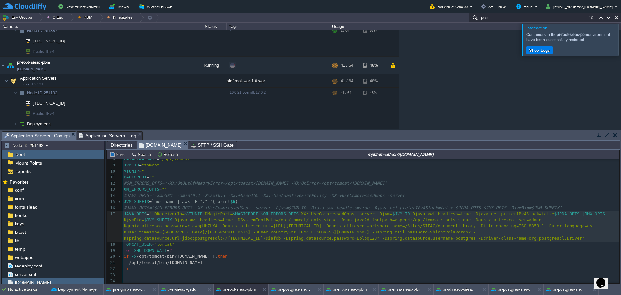
click at [282, 241] on pre "TOMCAT_USER = "tomcat"" at bounding box center [371, 244] width 497 height 6
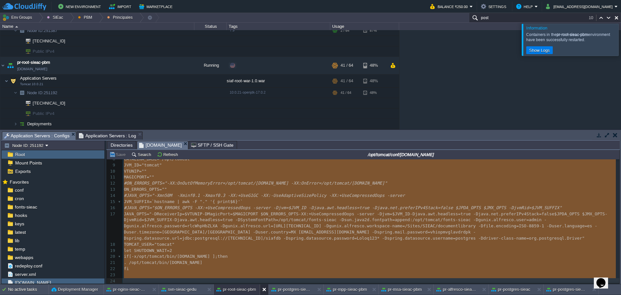
type textarea "#!/bin/sh APP_ENV="/opt/tomcat/conf/[DOMAIN_NAME]" JAVA_HOME="/usr/java/latest"…"
click at [289, 289] on div "pr-postgres-sieac-pb" at bounding box center [310, 284] width 44 height 12
click at [286, 288] on button "pr-postgres-sieac-pb" at bounding box center [292, 289] width 41 height 6
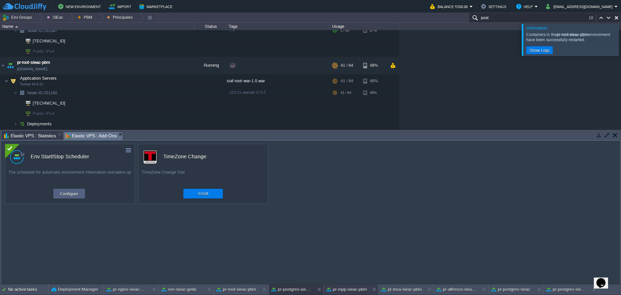
click at [336, 291] on button "pr-mpp-sieac-pbm" at bounding box center [347, 289] width 40 height 6
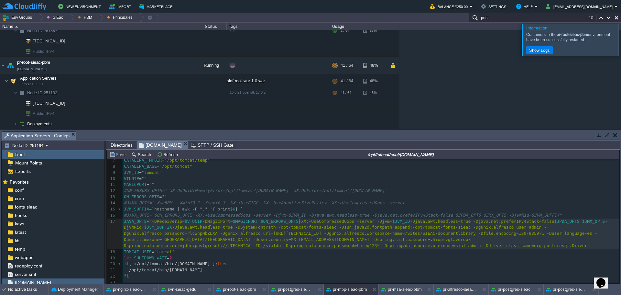
click at [299, 220] on span "-XX:+UseCompressedOops -server -Djvm=" at bounding box center [346, 221] width 94 height 5
type textarea "-"
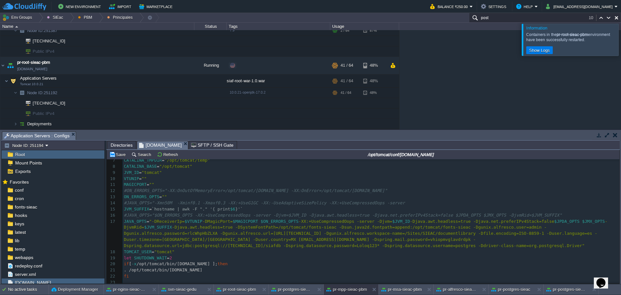
scroll to position [50, 0]
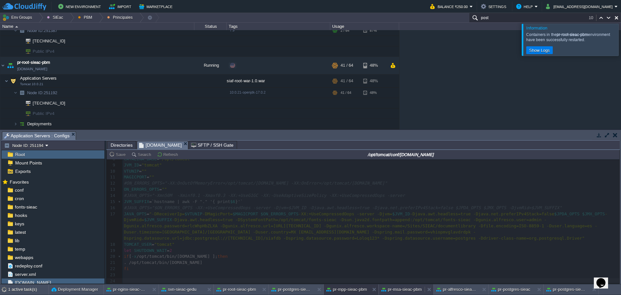
click at [404, 291] on button "pr-msa-sieac-pbm" at bounding box center [402, 289] width 40 height 6
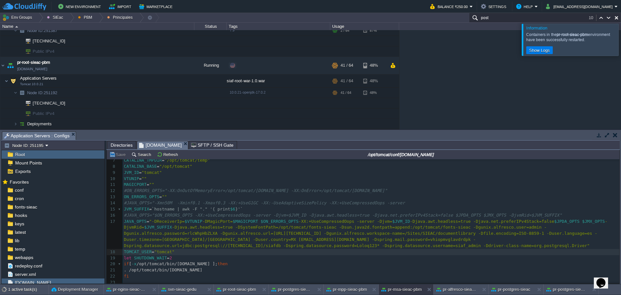
click at [326, 215] on div "xxxxxxxxxx 1 #!/bin/sh 2 ​ 3 APP_ENV = "/opt/tomcat/conf/[DOMAIN_NAME]" 4 JAVA_…" at bounding box center [371, 206] width 497 height 171
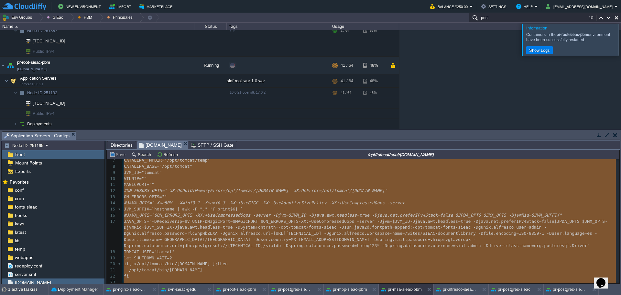
type textarea "-"
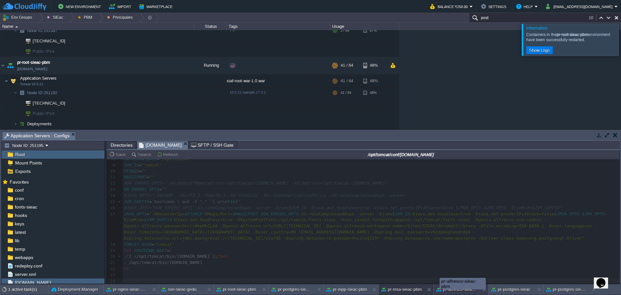
click at [456, 290] on button "pr-alfresco-sieac-pbm" at bounding box center [457, 289] width 41 height 6
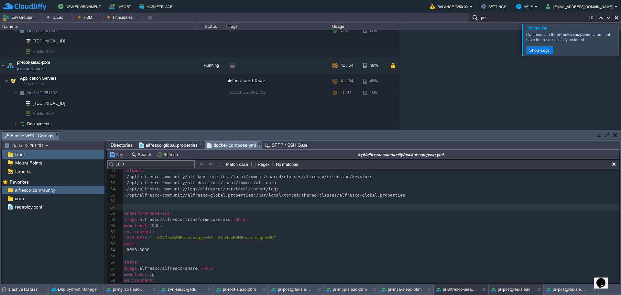
click at [514, 290] on button "pr-postgres-sieac" at bounding box center [511, 289] width 39 height 6
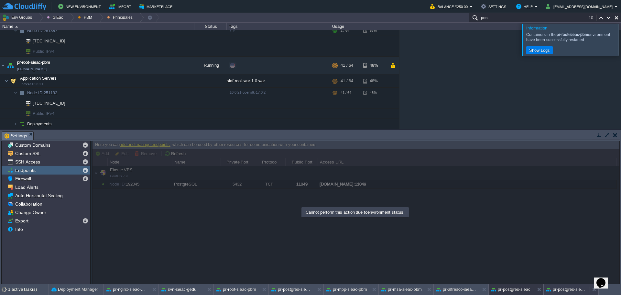
click at [553, 293] on div "pr-postgres-sieac-pbm" at bounding box center [567, 289] width 46 height 10
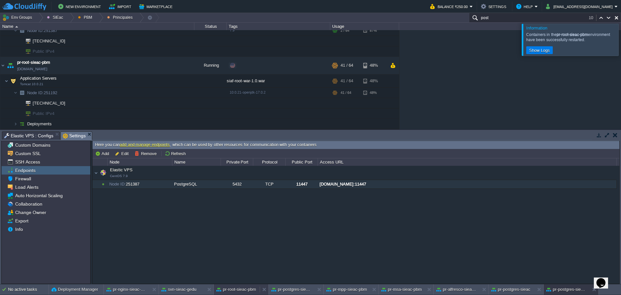
click at [236, 292] on button "pr-root-sieac-pbm" at bounding box center [236, 289] width 40 height 6
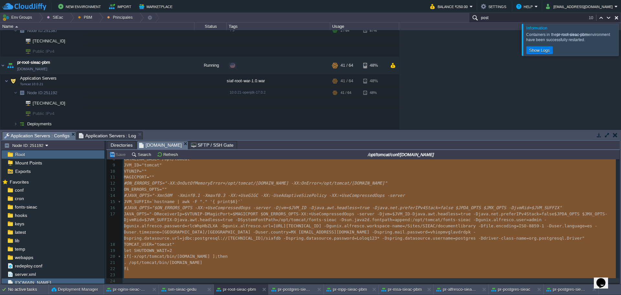
type textarea "-"
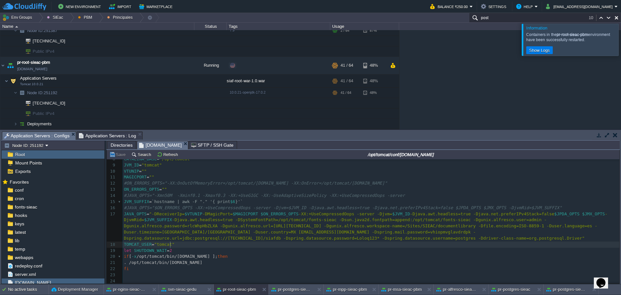
type textarea "-"
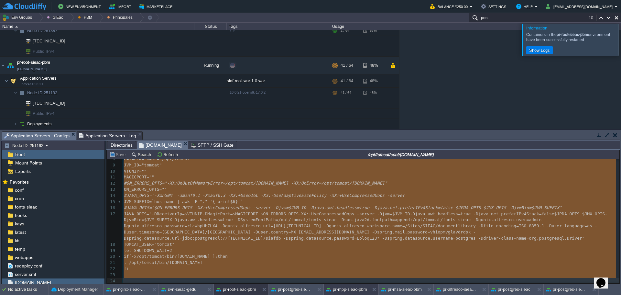
click at [344, 289] on button "pr-mpp-sieac-pbm" at bounding box center [347, 289] width 40 height 6
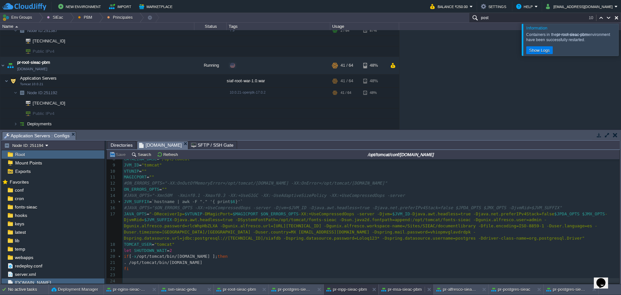
click at [393, 291] on button "pr-msa-sieac-pbm" at bounding box center [402, 289] width 40 height 6
click at [359, 292] on button "pr-mpp-sieac-pbm" at bounding box center [347, 289] width 40 height 6
click at [393, 293] on div "pr-msa-sieac-pbm" at bounding box center [402, 289] width 46 height 10
click at [345, 293] on div "pr-mpp-sieac-pbm" at bounding box center [347, 289] width 46 height 10
click at [393, 294] on div "pr-msa-sieac-pbm" at bounding box center [402, 289] width 46 height 10
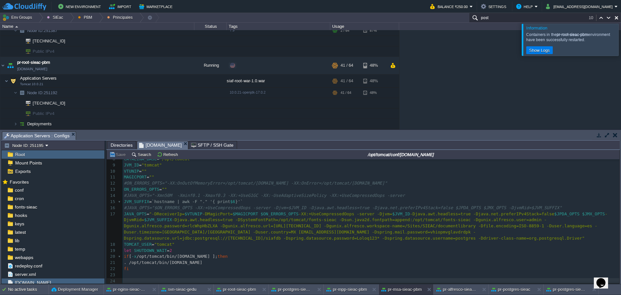
drag, startPoint x: 114, startPoint y: 240, endPoint x: 120, endPoint y: 240, distance: 5.8
click at [116, 241] on div "18" at bounding box center [112, 244] width 10 height 6
click at [237, 287] on button "pr-root-sieac-pbm" at bounding box center [236, 289] width 40 height 6
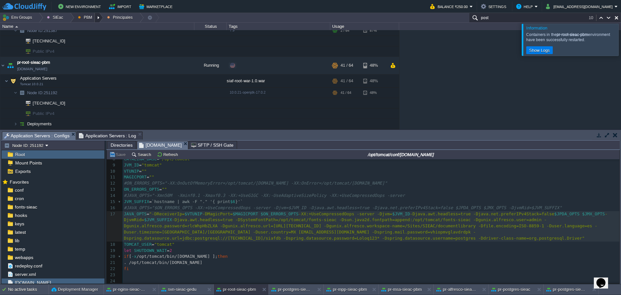
click at [95, 17] on div at bounding box center [99, 17] width 9 height 9
click at [96, 30] on link "Ambientes" at bounding box center [92, 27] width 36 height 7
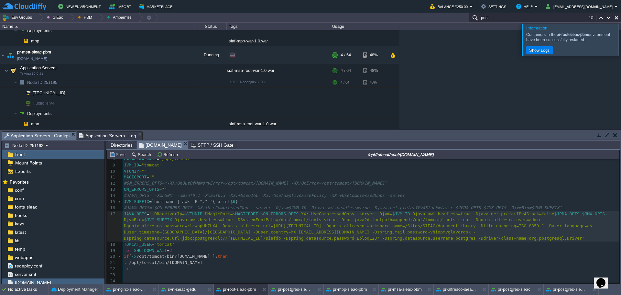
scroll to position [67, 0]
click at [125, 71] on button "button" at bounding box center [127, 71] width 6 height 6
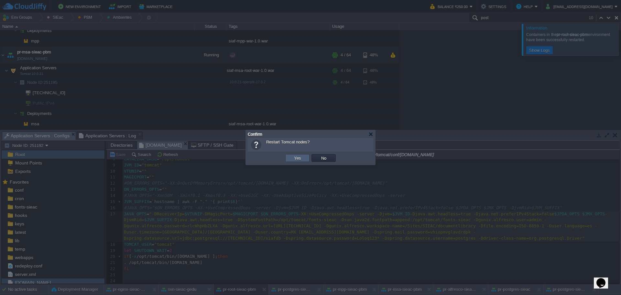
click at [291, 158] on td "Yes" at bounding box center [297, 158] width 24 height 8
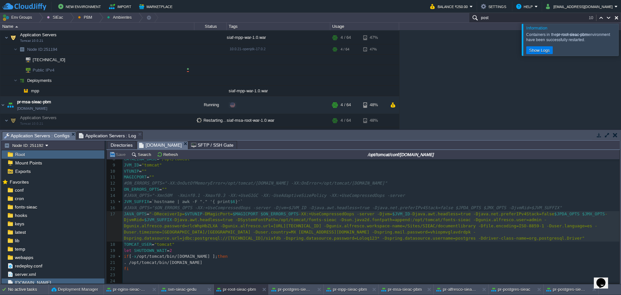
scroll to position [2, 0]
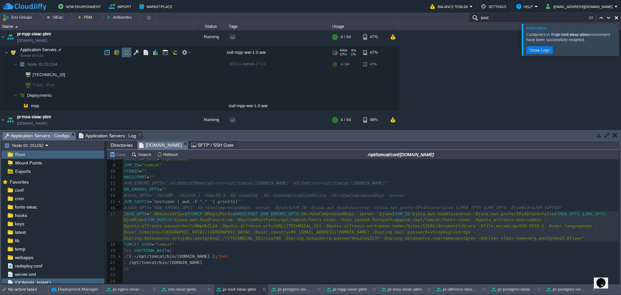
click at [125, 53] on button "button" at bounding box center [127, 53] width 6 height 6
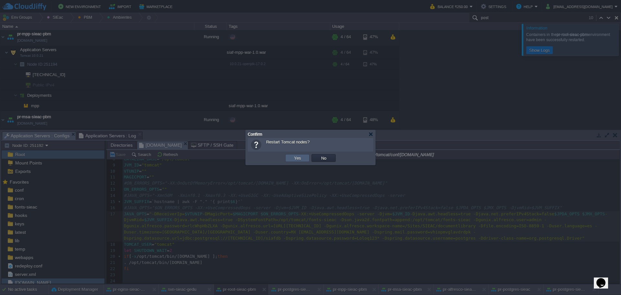
click at [289, 158] on td "Yes" at bounding box center [297, 158] width 24 height 8
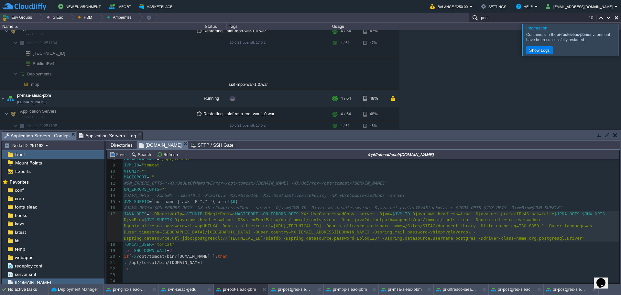
scroll to position [67, 0]
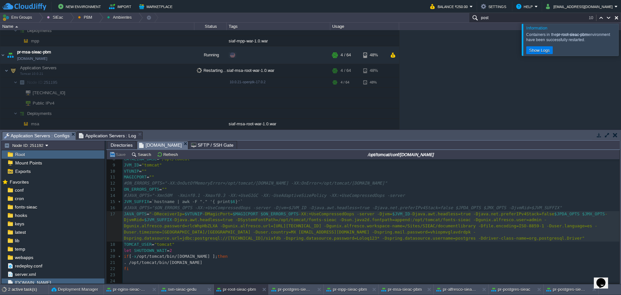
click at [104, 135] on span "Application Servers : Log" at bounding box center [108, 136] width 58 height 8
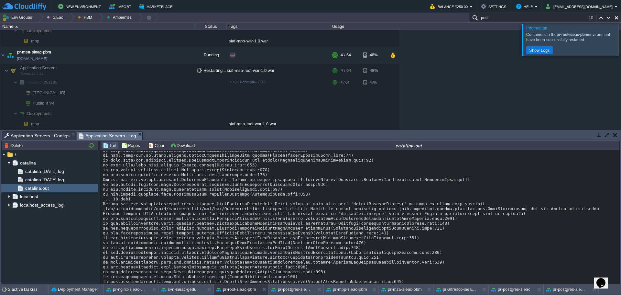
scroll to position [10061, 0]
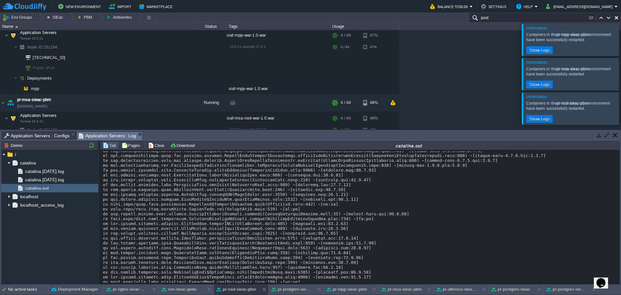
scroll to position [8993, 0]
click at [159, 145] on button "Clear" at bounding box center [157, 145] width 18 height 6
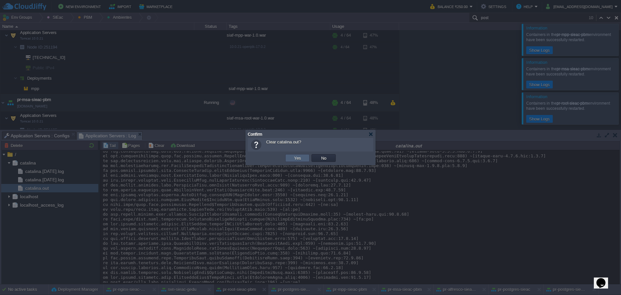
click at [301, 157] on button "Yes" at bounding box center [297, 158] width 11 height 6
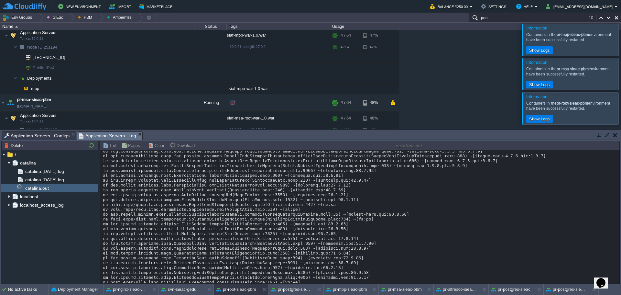
click at [621, 40] on div at bounding box center [629, 40] width 0 height 32
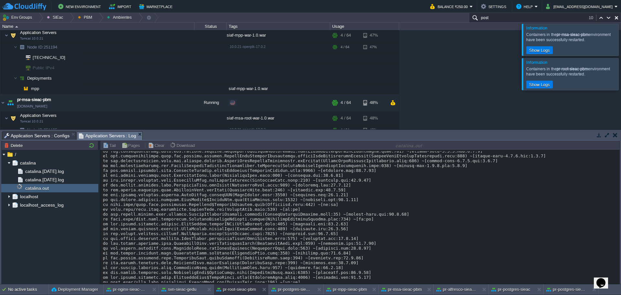
click at [621, 72] on div at bounding box center [629, 74] width 0 height 32
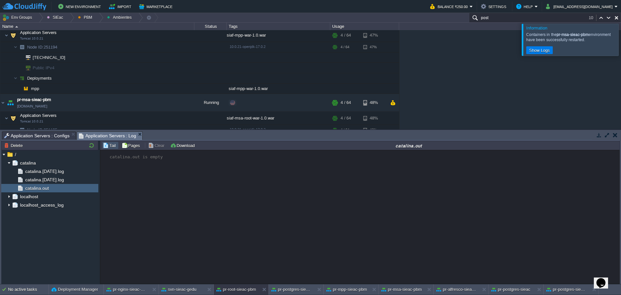
scroll to position [0, 0]
click at [621, 41] on div at bounding box center [629, 40] width 0 height 32
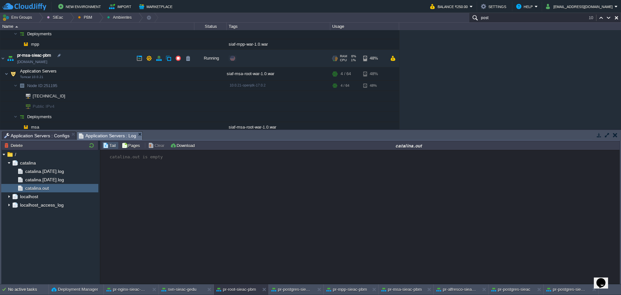
scroll to position [67, 0]
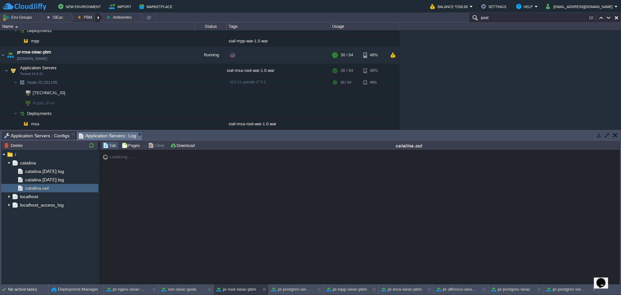
click at [97, 19] on div at bounding box center [99, 17] width 9 height 9
click at [95, 37] on span "Principales" at bounding box center [93, 35] width 21 height 5
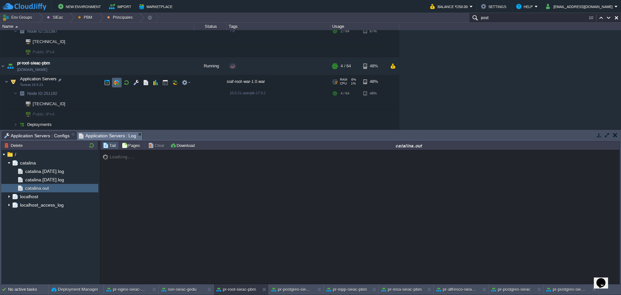
scroll to position [160, 0]
click at [130, 82] on td at bounding box center [127, 81] width 10 height 10
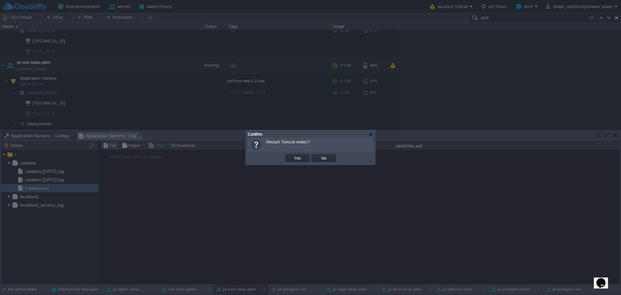
click at [300, 162] on td "Yes" at bounding box center [297, 158] width 24 height 8
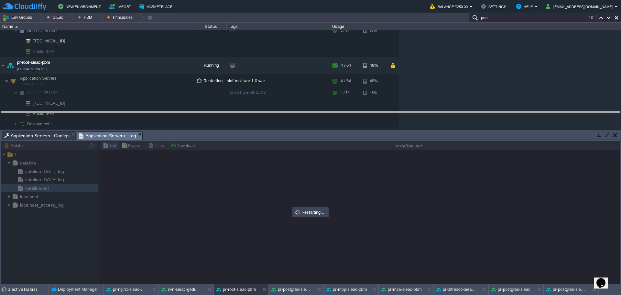
drag, startPoint x: 273, startPoint y: 136, endPoint x: 272, endPoint y: 116, distance: 19.8
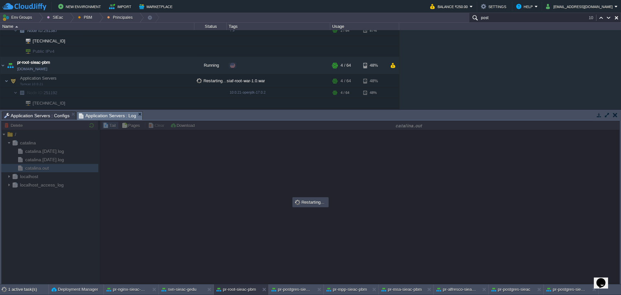
click at [409, 199] on div at bounding box center [310, 201] width 619 height 163
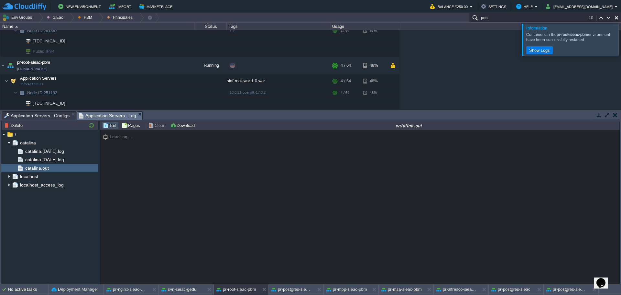
click at [346, 232] on div "Loading..." at bounding box center [359, 206] width 519 height 153
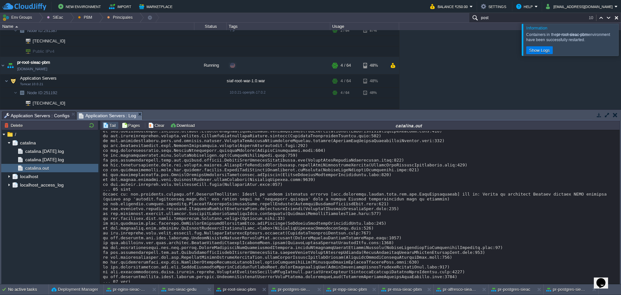
scroll to position [2086, 0]
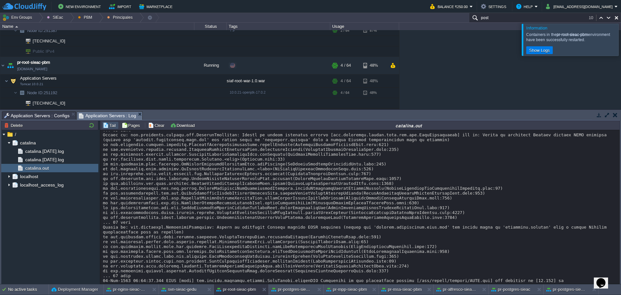
drag, startPoint x: 491, startPoint y: 243, endPoint x: 470, endPoint y: 232, distance: 23.6
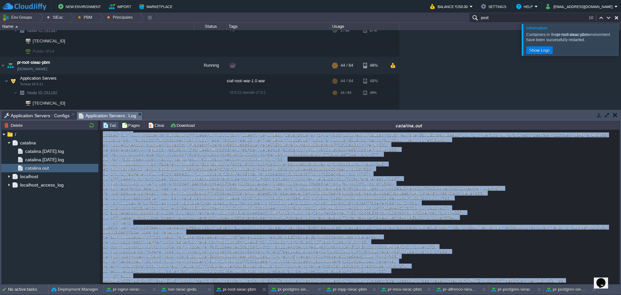
drag, startPoint x: 182, startPoint y: 182, endPoint x: 316, endPoint y: 310, distance: 185.6
click at [316, 294] on html "New Environment Import Marketplace Bonus ₹0.00 Upgrade Account Balance ₹250.00 …" at bounding box center [310, 147] width 621 height 295
copy div "lo] ips.dolorsita.conse.adipisci.ElitseDdoeiusModtempor.incididuNtutlab ETD9196…"
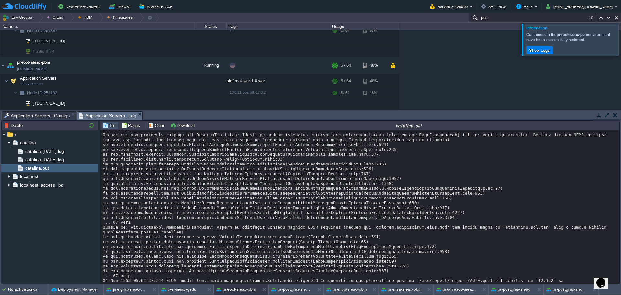
click at [44, 113] on span "Application Servers : Configs" at bounding box center [36, 116] width 65 height 8
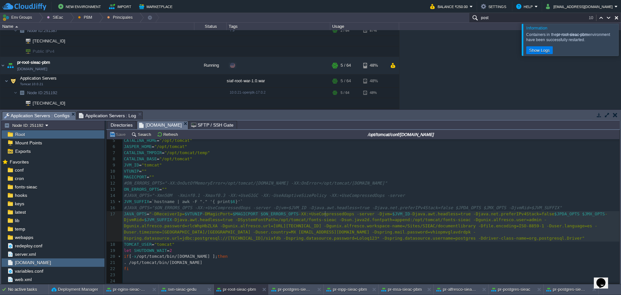
drag, startPoint x: 326, startPoint y: 214, endPoint x: 307, endPoint y: 226, distance: 22.3
click at [326, 214] on div "xxxxxxxxxx 1 #!/bin/sh 2 ​ 3 APP_ENV = "/opt/tomcat/conf/[DOMAIN_NAME]" 4 JAVA_…" at bounding box center [371, 198] width 497 height 171
click at [171, 260] on pre ". /opt/tomcat/bin/[DOMAIN_NAME]" at bounding box center [371, 263] width 497 height 6
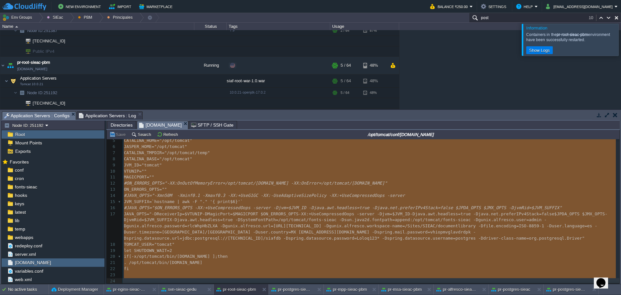
type textarea "-"
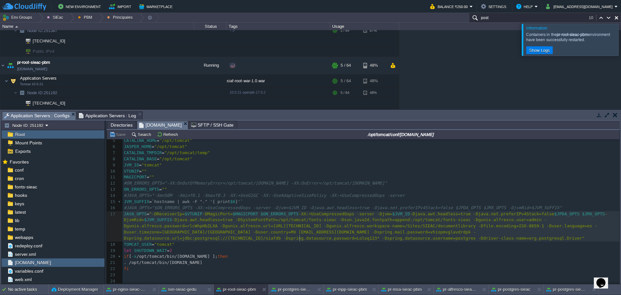
click at [299, 234] on span "-Djava.awt.headless=true -DSystemFontPath=/opt/tomcat/fonts-sieac -Dsun.java2d.…" at bounding box center [361, 228] width 474 height 23
type textarea "-Ddriver-class-name=org.postgresql.Driver"
click at [124, 80] on button "button" at bounding box center [127, 81] width 6 height 6
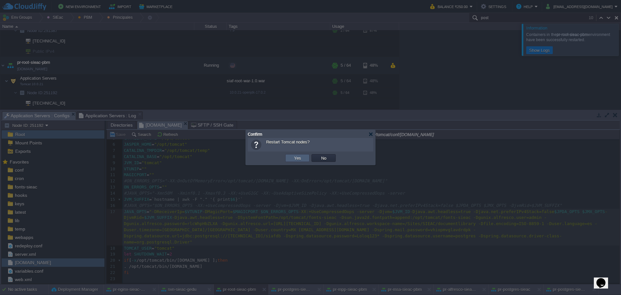
click at [289, 157] on td "Yes" at bounding box center [297, 158] width 24 height 8
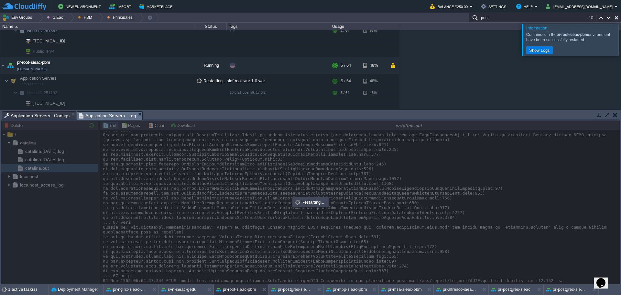
click at [93, 113] on span "Application Servers : Log" at bounding box center [108, 116] width 58 height 8
click at [229, 188] on div at bounding box center [310, 201] width 619 height 163
click at [621, 37] on div at bounding box center [629, 40] width 0 height 32
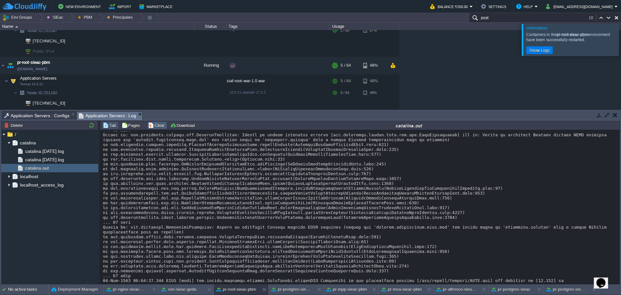
click at [153, 127] on button "Clear" at bounding box center [157, 125] width 18 height 6
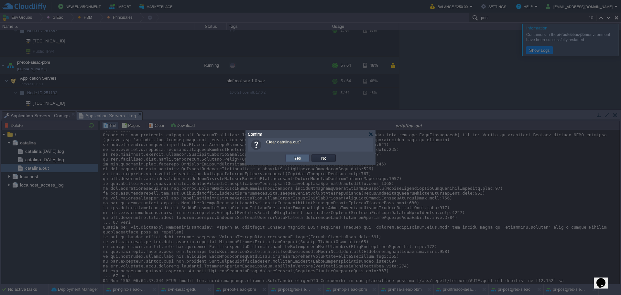
click at [293, 156] on button "Yes" at bounding box center [297, 158] width 11 height 6
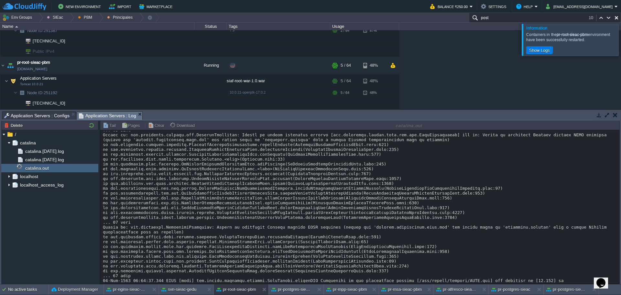
click at [621, 49] on div at bounding box center [629, 40] width 0 height 32
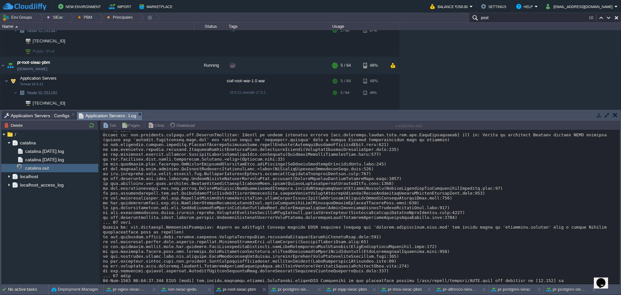
scroll to position [0, 0]
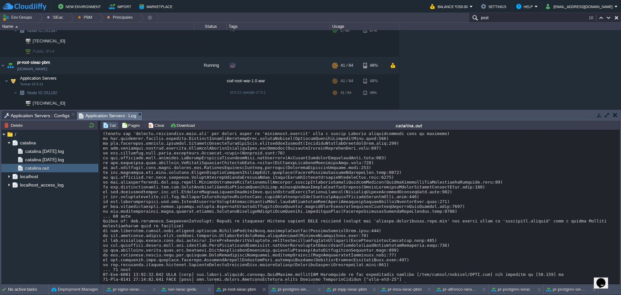
scroll to position [1630, 0]
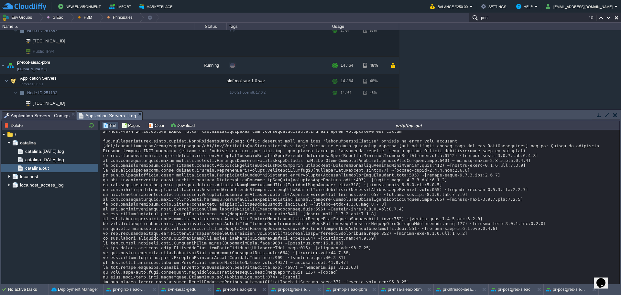
scroll to position [777, 0]
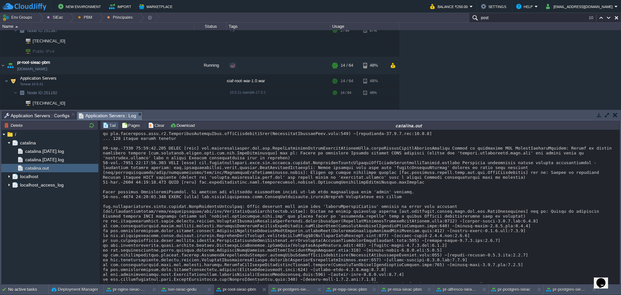
click at [50, 117] on span "Application Servers : Configs" at bounding box center [36, 116] width 65 height 8
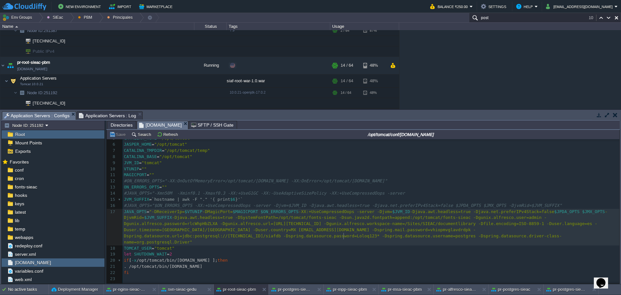
click at [345, 239] on pre "JAVA_OPTS = "-DReceiverIp= $VTUNIP -DMagicPort= $MAGICPORT $ON_ERRORS_OPTS -XX:…" at bounding box center [371, 227] width 497 height 37
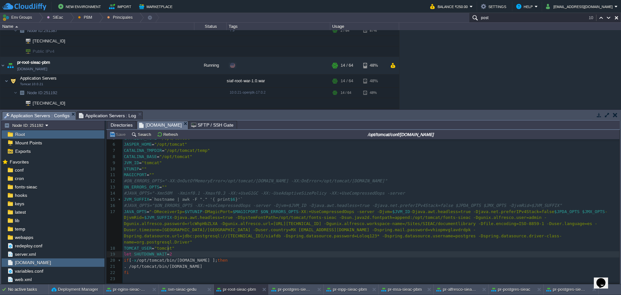
click at [297, 251] on pre "let SHUTDOWN_WAIT = 2" at bounding box center [371, 254] width 497 height 6
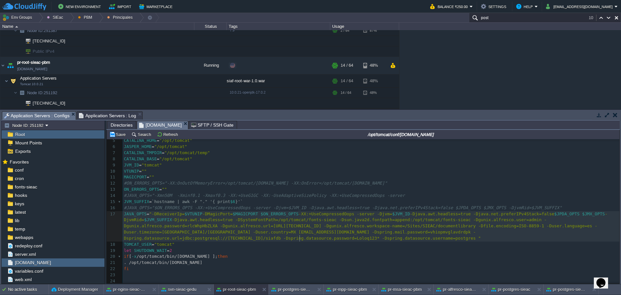
type textarea "-Ddriver-class-name=org.postgresql.Driver"
click at [283, 213] on span "$ON_ERRORS_OPTS" at bounding box center [280, 211] width 38 height 5
click at [311, 212] on div "xxxxxxxxxx 1 #!/bin/sh 2 ​ 3 APP_ENV = "/opt/tomcat/conf/[DOMAIN_NAME]" 4 JAVA_…" at bounding box center [371, 199] width 497 height 177
click at [67, 20] on div at bounding box center [70, 17] width 9 height 9
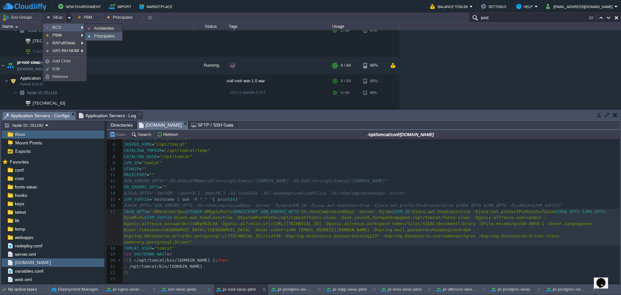
click at [103, 39] on span "Principales" at bounding box center [104, 36] width 21 height 5
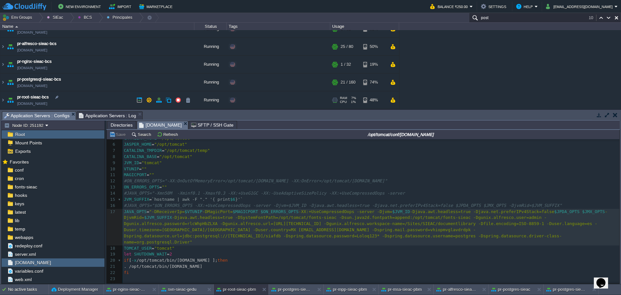
click at [104, 94] on td "pr-root-sieac-bcs [DOMAIN_NAME]" at bounding box center [97, 100] width 194 height 18
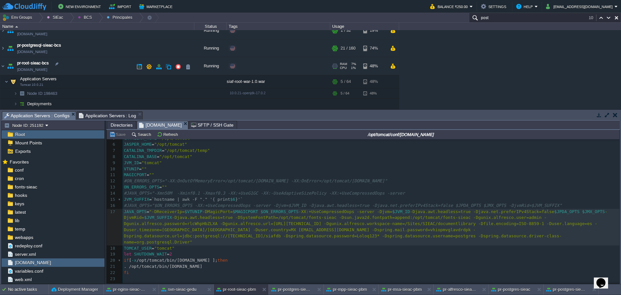
scroll to position [44, 0]
click at [132, 79] on td at bounding box center [136, 82] width 10 height 10
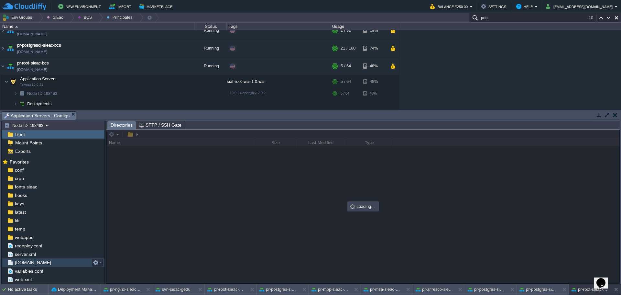
click at [34, 261] on span "[DOMAIN_NAME]" at bounding box center [33, 263] width 39 height 6
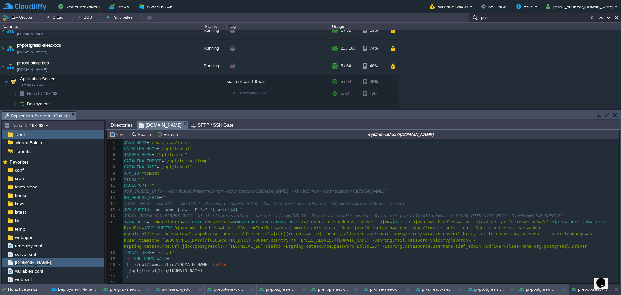
scroll to position [29, 0]
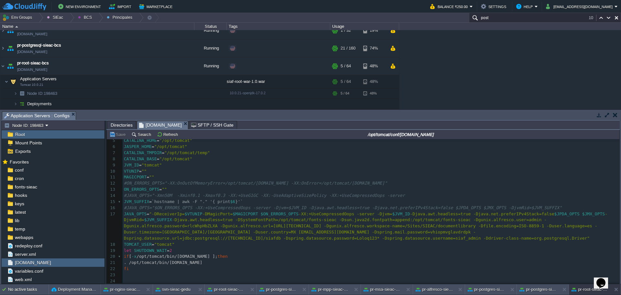
type textarea "m"
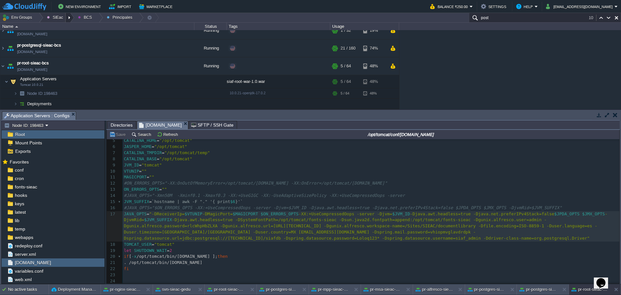
click at [71, 18] on div at bounding box center [70, 17] width 9 height 9
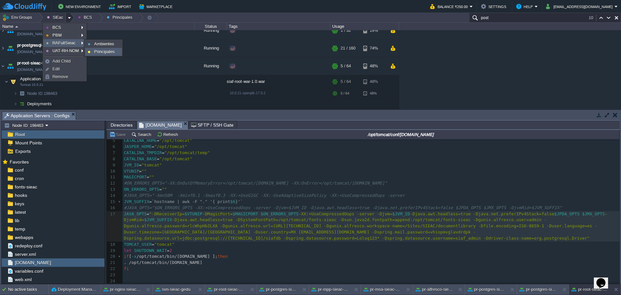
click at [106, 53] on span "Principales" at bounding box center [104, 51] width 21 height 5
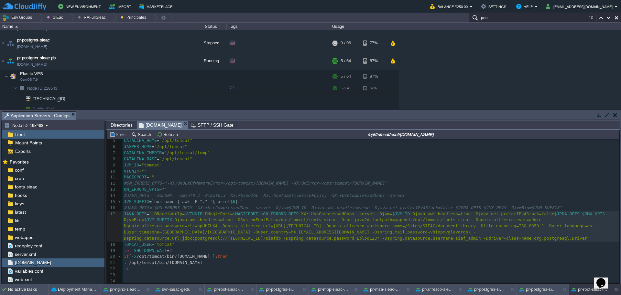
scroll to position [72, 0]
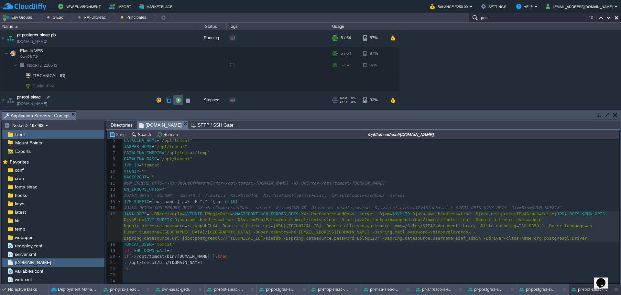
click at [178, 103] on button "button" at bounding box center [178, 100] width 6 height 6
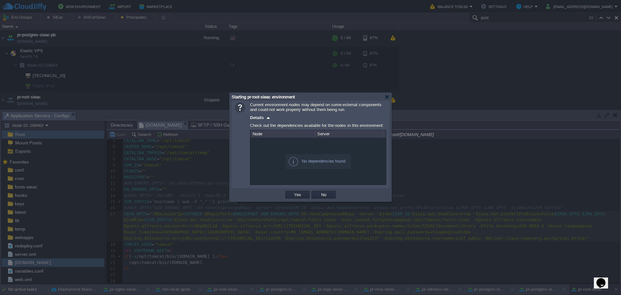
click at [302, 191] on td "Yes" at bounding box center [297, 195] width 26 height 10
click at [293, 195] on button "Yes" at bounding box center [297, 195] width 11 height 6
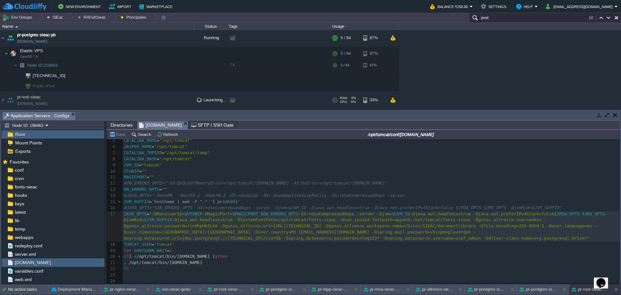
click at [100, 99] on td "pr-root-sieac [DOMAIN_NAME]" at bounding box center [97, 100] width 194 height 18
click at [1, 98] on img at bounding box center [2, 99] width 5 height 17
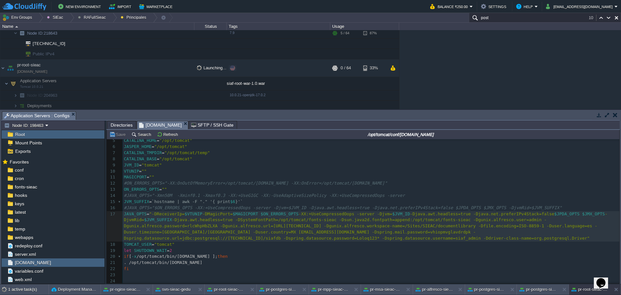
scroll to position [106, 0]
click at [109, 17] on div at bounding box center [112, 17] width 9 height 9
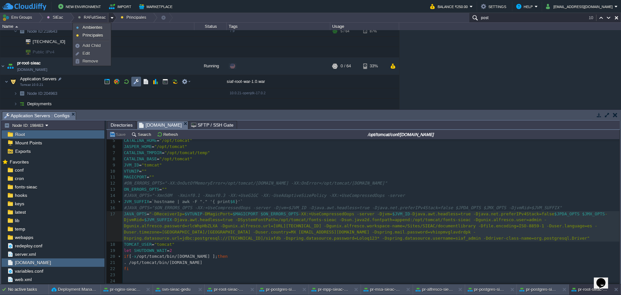
click at [139, 84] on td at bounding box center [136, 82] width 10 height 10
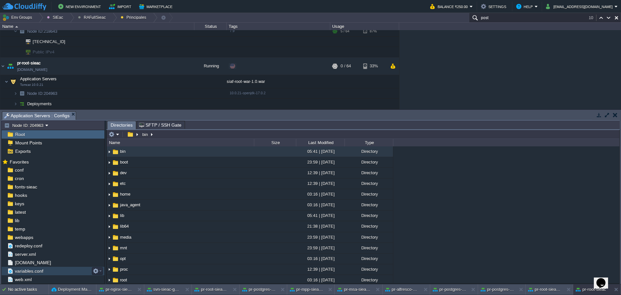
click at [32, 269] on span "variables.conf" at bounding box center [29, 271] width 31 height 6
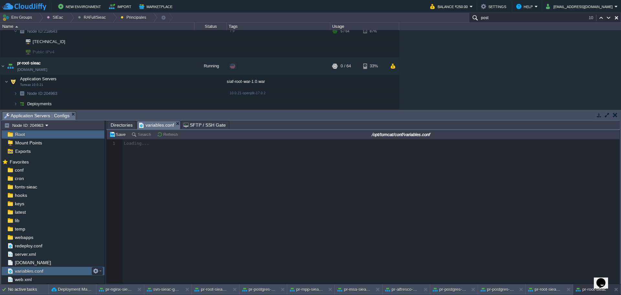
click at [32, 269] on span "variables.conf" at bounding box center [29, 271] width 31 height 6
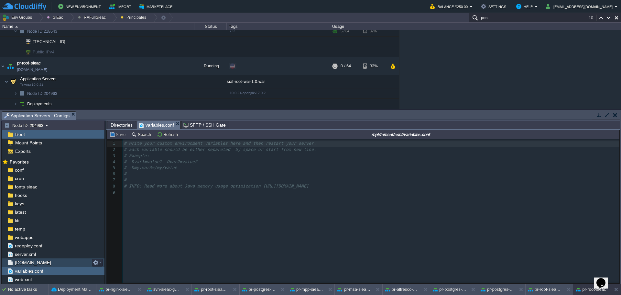
click at [35, 265] on span "[DOMAIN_NAME]" at bounding box center [33, 263] width 39 height 6
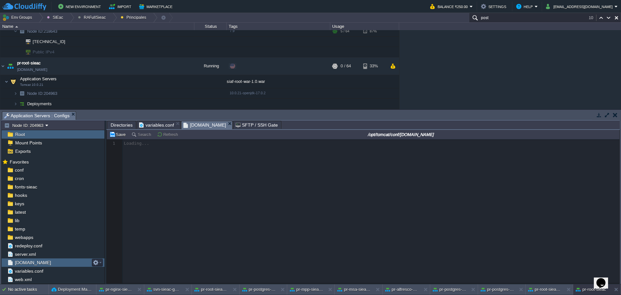
click at [35, 265] on span "[DOMAIN_NAME]" at bounding box center [33, 263] width 39 height 6
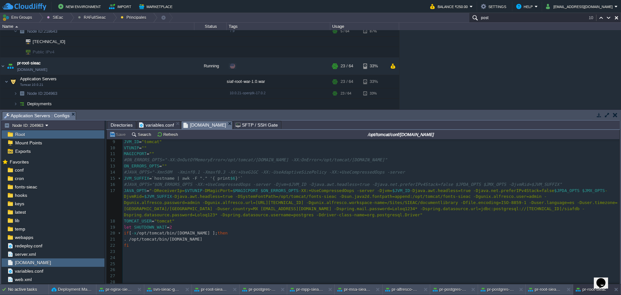
scroll to position [64, 0]
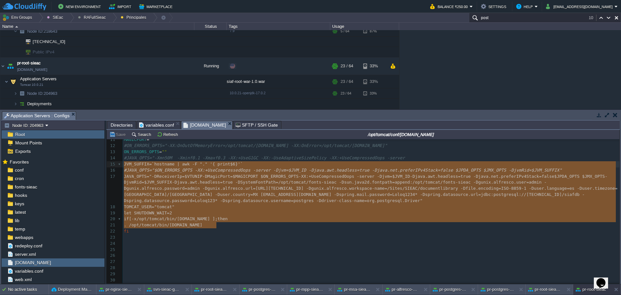
drag, startPoint x: 395, startPoint y: 223, endPoint x: 119, endPoint y: 163, distance: 282.0
type textarea "-"
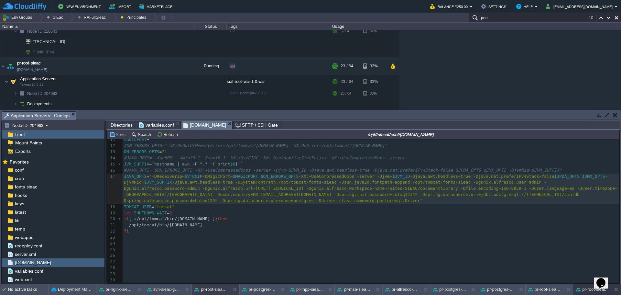
click at [212, 290] on button "pr-root-sieac-pbm" at bounding box center [210, 289] width 33 height 6
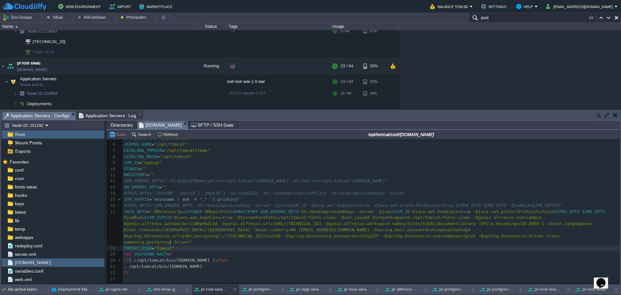
click at [232, 245] on pre "TOMCAT_USER = "tomcat"" at bounding box center [371, 248] width 497 height 6
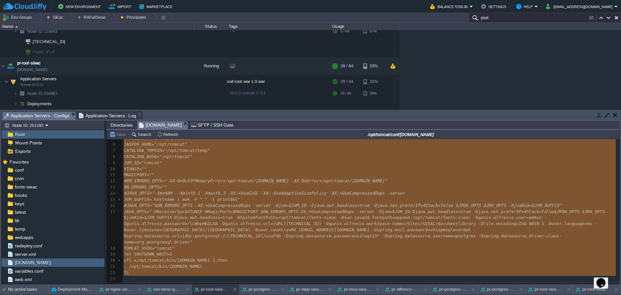
type textarea "-"
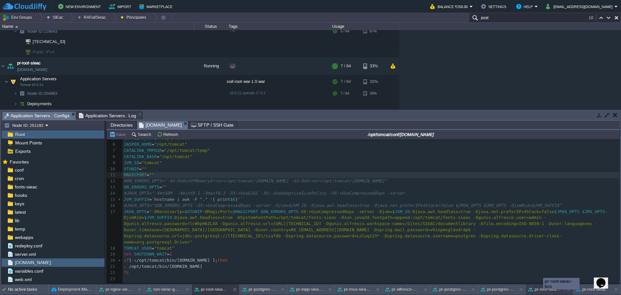
click at [543, 292] on button "pr-root-sieac-bcs" at bounding box center [544, 289] width 33 height 6
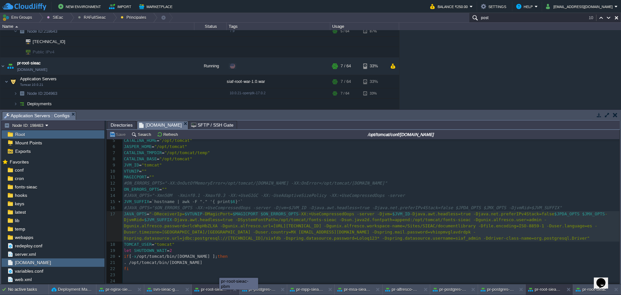
click at [209, 288] on button "pr-root-sieac-pbm" at bounding box center [210, 289] width 33 height 6
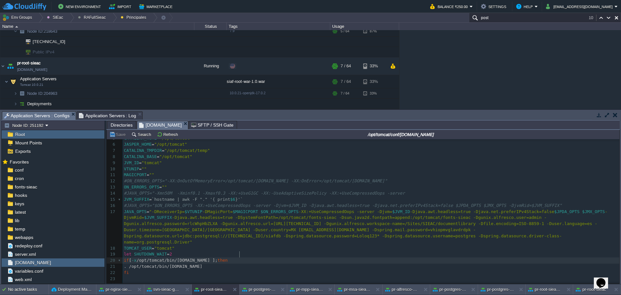
click at [298, 257] on pre "if [ -x /opt/tomcat/bin/[DOMAIN_NAME] ]; then" at bounding box center [371, 260] width 497 height 6
click at [256, 251] on pre "let SHUTDOWN_WAIT = 2" at bounding box center [371, 254] width 497 height 6
click at [121, 128] on span "Directories" at bounding box center [122, 125] width 22 height 8
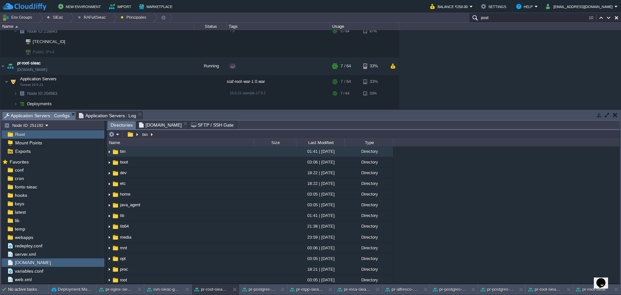
click at [94, 117] on span "Application Servers : Log" at bounding box center [108, 116] width 58 height 8
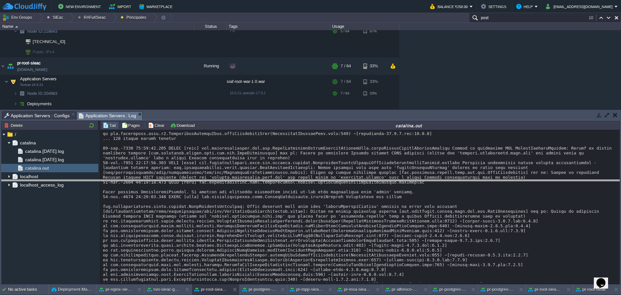
drag, startPoint x: 348, startPoint y: 119, endPoint x: 336, endPoint y: 187, distance: 69.3
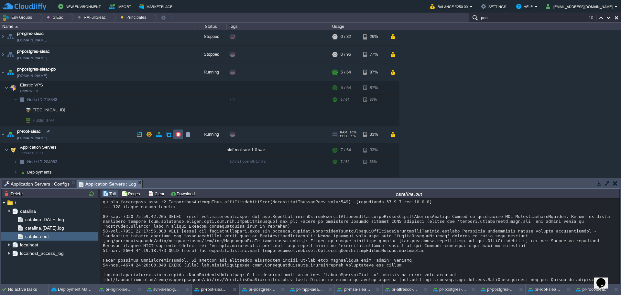
click at [178, 134] on button "button" at bounding box center [178, 134] width 6 height 6
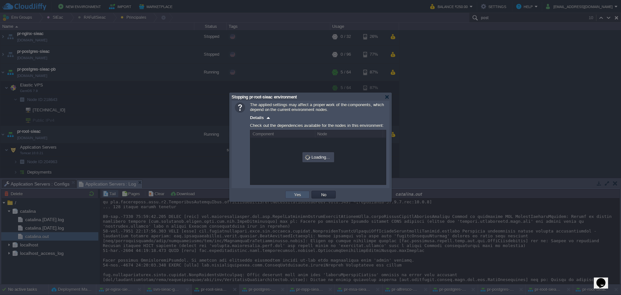
click at [298, 197] on button "Yes" at bounding box center [297, 195] width 11 height 6
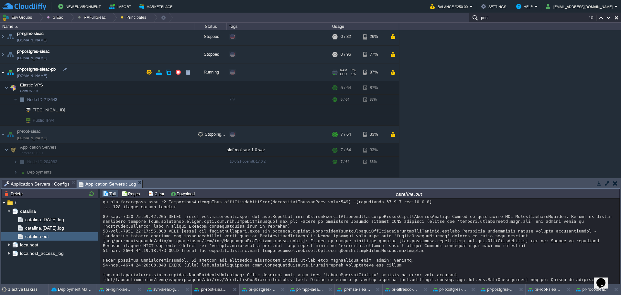
click at [3, 72] on img at bounding box center [2, 71] width 5 height 17
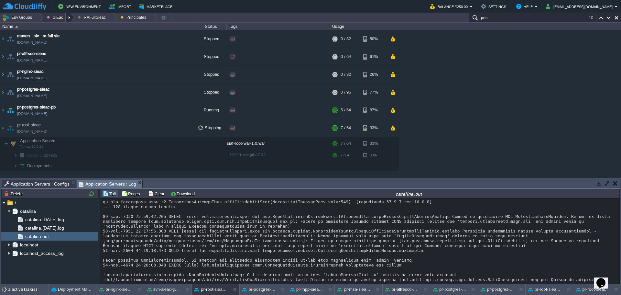
click at [67, 20] on div at bounding box center [70, 17] width 9 height 9
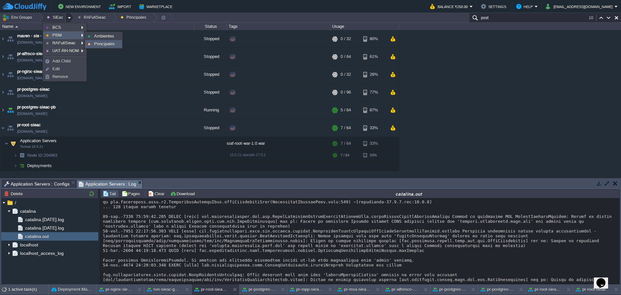
click at [109, 42] on span "Principales" at bounding box center [104, 43] width 21 height 5
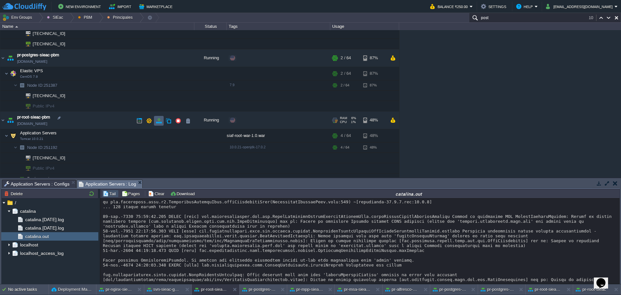
scroll to position [112, 0]
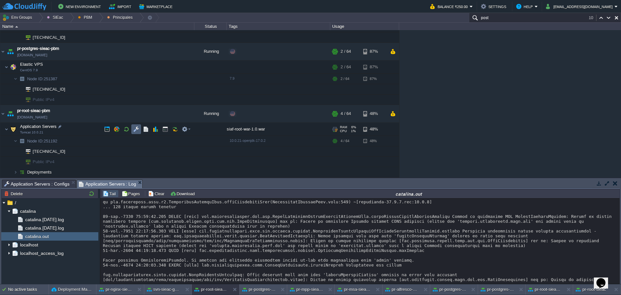
click at [134, 129] on button "button" at bounding box center [136, 129] width 6 height 6
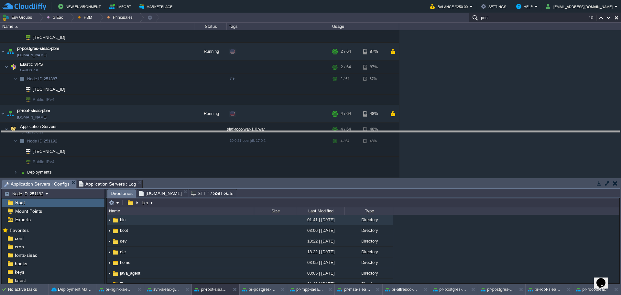
drag, startPoint x: 269, startPoint y: 181, endPoint x: 260, endPoint y: 132, distance: 49.8
click at [260, 132] on body "New Environment Import Marketplace Bonus ₹0.00 Upgrade Account Balance ₹250.00 …" at bounding box center [310, 147] width 621 height 295
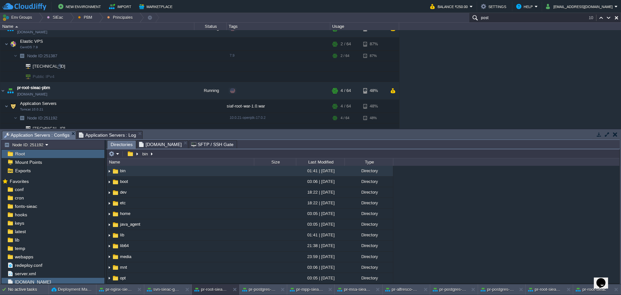
scroll to position [161, 0]
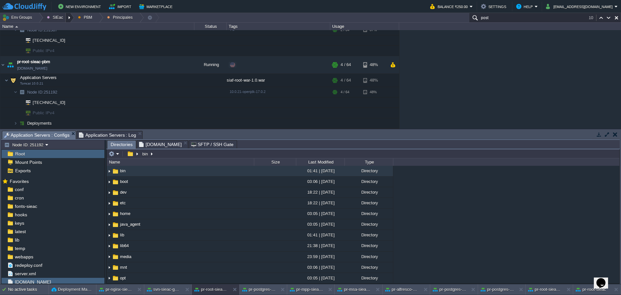
click at [67, 19] on div at bounding box center [70, 17] width 9 height 9
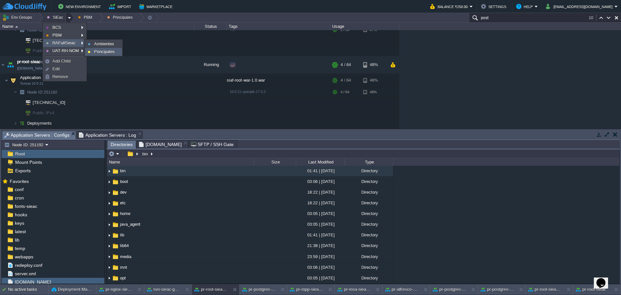
click at [106, 50] on span "Principales" at bounding box center [104, 51] width 21 height 5
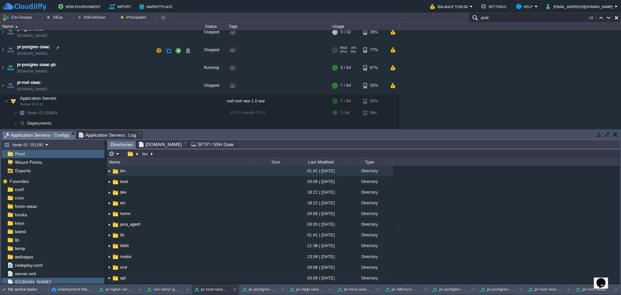
scroll to position [42, 0]
click at [174, 86] on td at bounding box center [178, 86] width 10 height 10
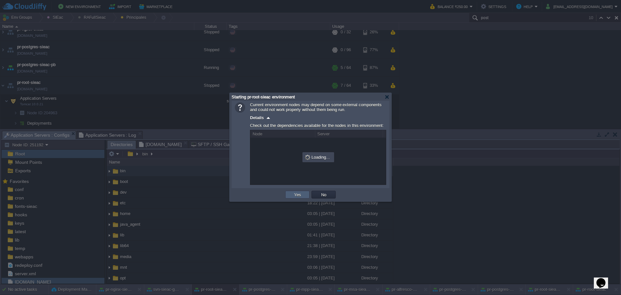
click at [294, 192] on td "Yes" at bounding box center [297, 195] width 24 height 8
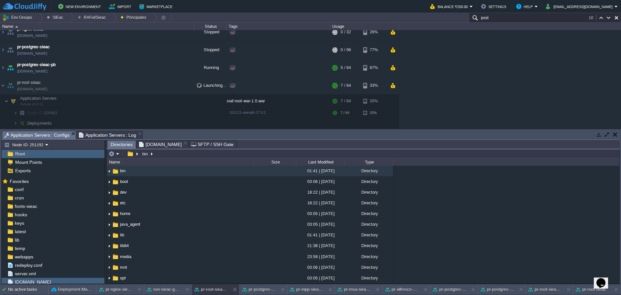
click at [30, 123] on span "Deployments" at bounding box center [40, 123] width 26 height 6
click at [17, 124] on img at bounding box center [16, 123] width 4 height 10
